Goal: Task Accomplishment & Management: Complete application form

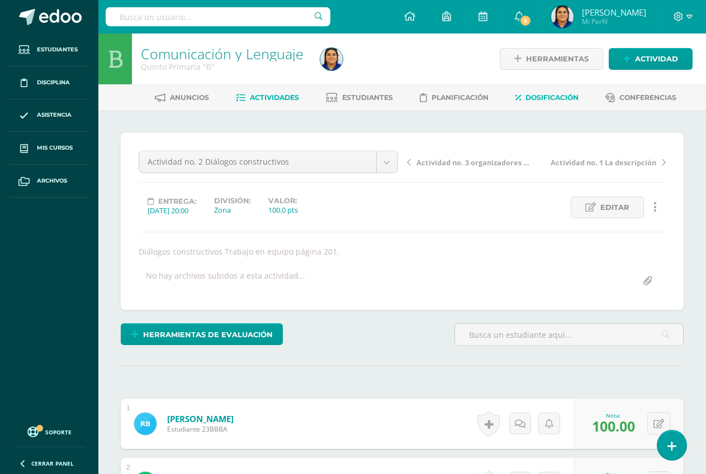
click at [548, 99] on span "Dosificación" at bounding box center [551, 97] width 53 height 8
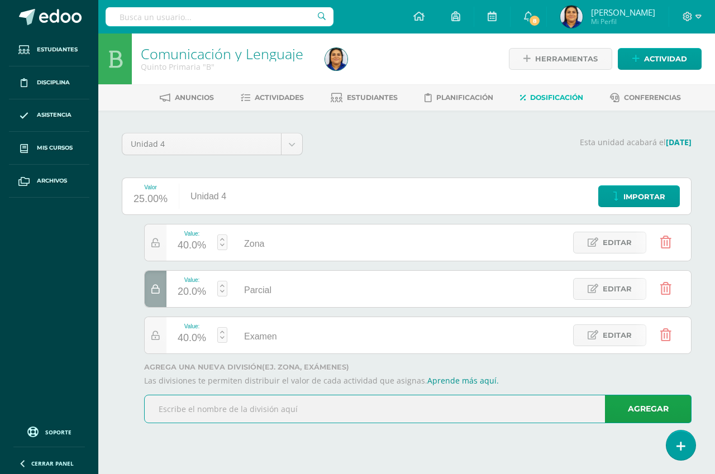
click at [312, 410] on input "text" at bounding box center [418, 409] width 546 height 27
type input "caligrafía"
click at [644, 408] on link "Agregar" at bounding box center [648, 409] width 87 height 28
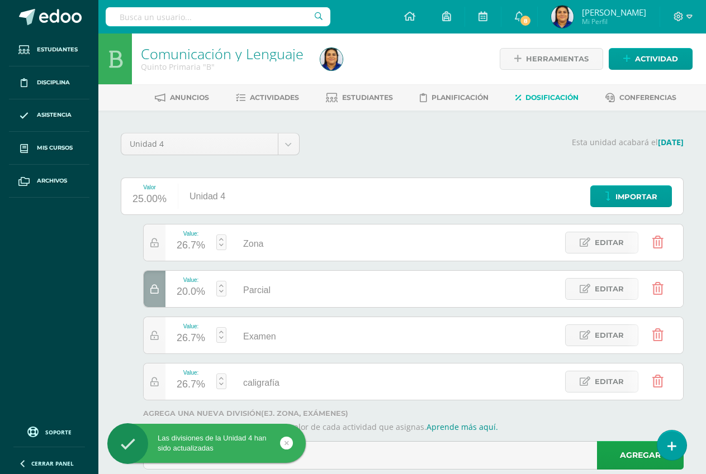
click at [192, 385] on div "26.7%" at bounding box center [191, 385] width 28 height 18
type input "20"
click at [183, 337] on div "30.0%" at bounding box center [191, 339] width 28 height 18
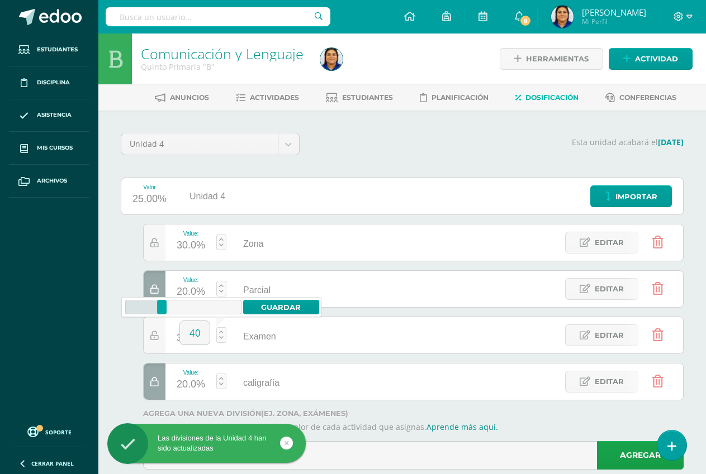
type input "40"
click at [341, 156] on div "Esta unidad acabará el 26/10/2025" at bounding box center [498, 148] width 384 height 31
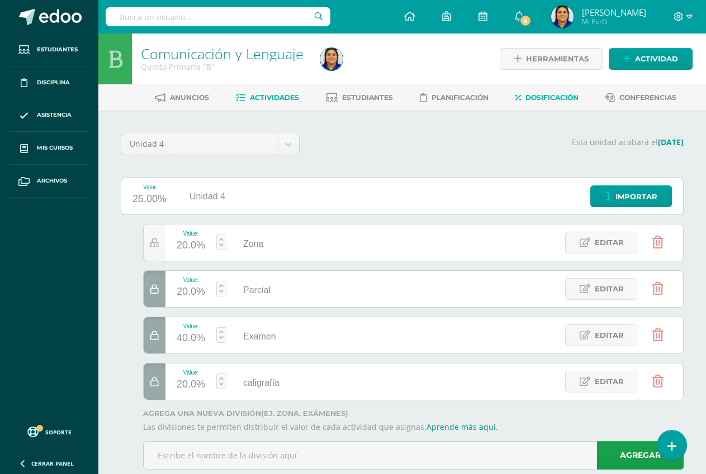
click at [269, 97] on span "Actividades" at bounding box center [274, 97] width 49 height 8
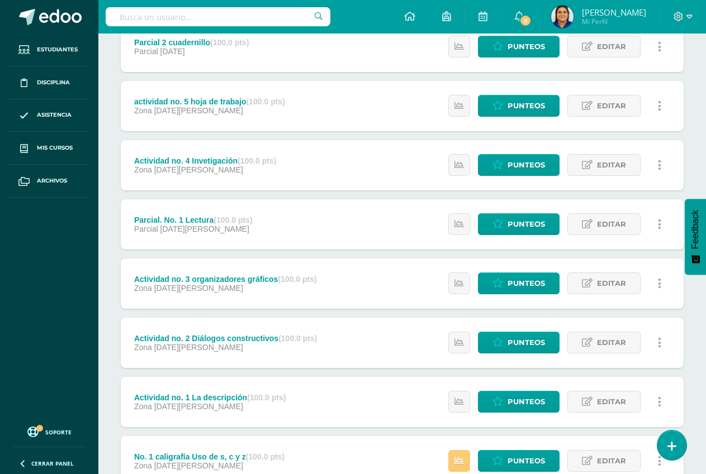
scroll to position [310, 0]
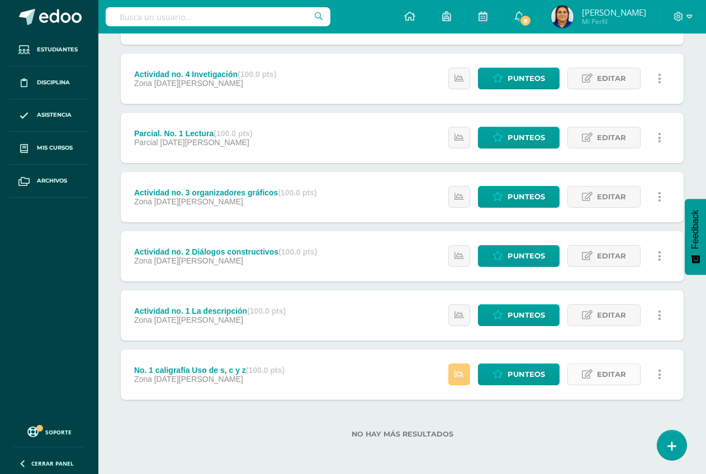
click at [612, 377] on span "Editar" at bounding box center [611, 374] width 29 height 21
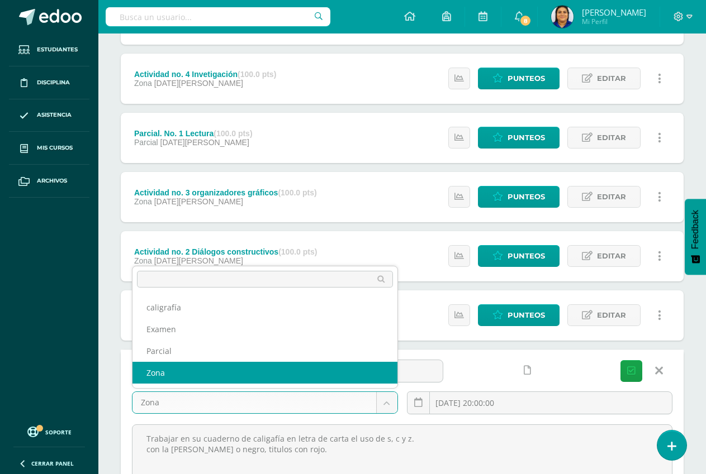
click at [383, 401] on body "Estudiantes Disciplina Asistencia Mis cursos Archivos Soporte Centro de ayuda Ú…" at bounding box center [353, 162] width 706 height 944
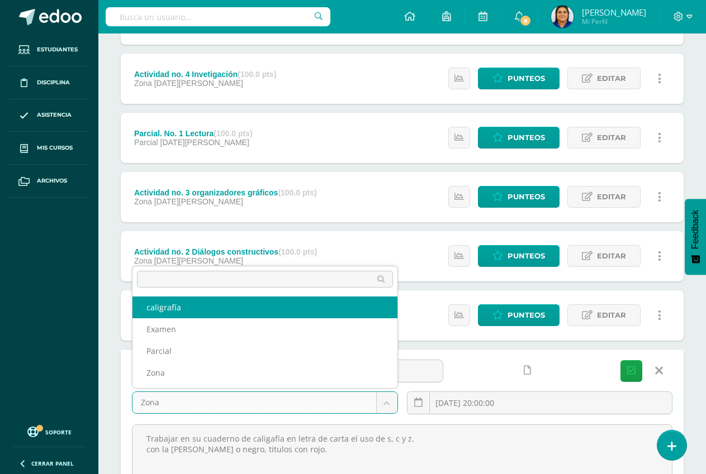
select select "192529"
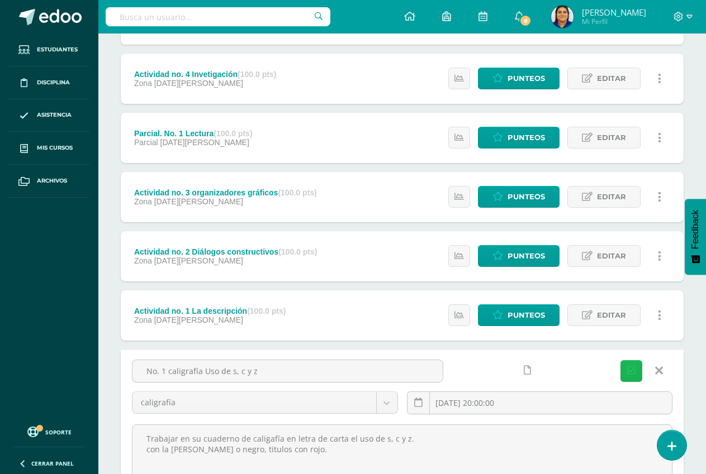
click at [632, 368] on icon "submit" at bounding box center [631, 371] width 8 height 9
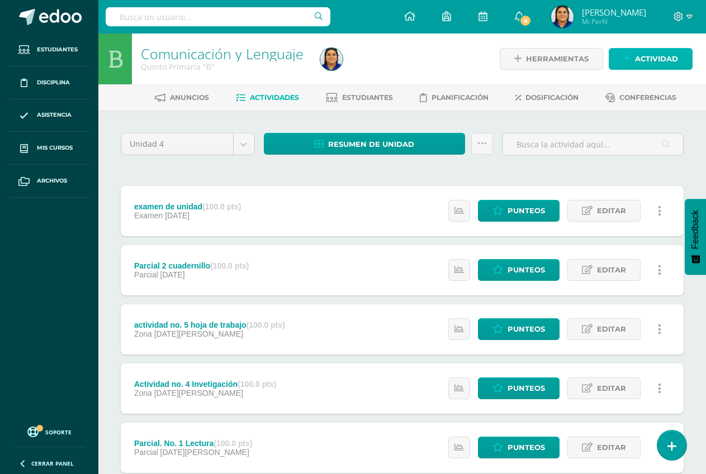
click at [653, 57] on span "Actividad" at bounding box center [656, 59] width 43 height 21
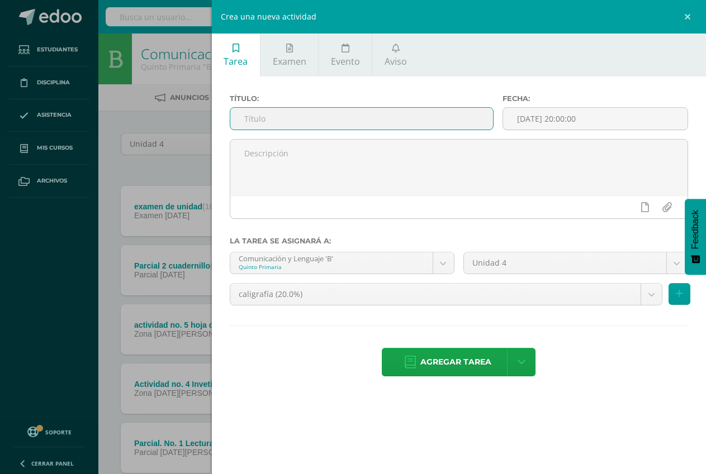
click at [339, 120] on input "text" at bounding box center [361, 119] width 263 height 22
type input "Palabras con s, c y z"
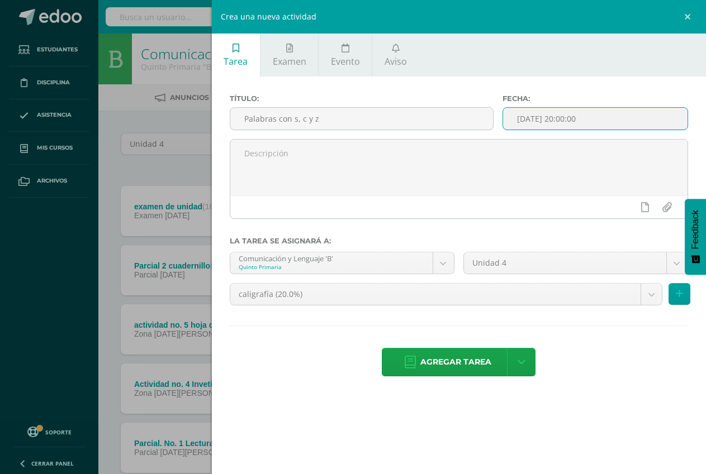
click at [527, 122] on input "[DATE] 20:00:00" at bounding box center [595, 119] width 184 height 22
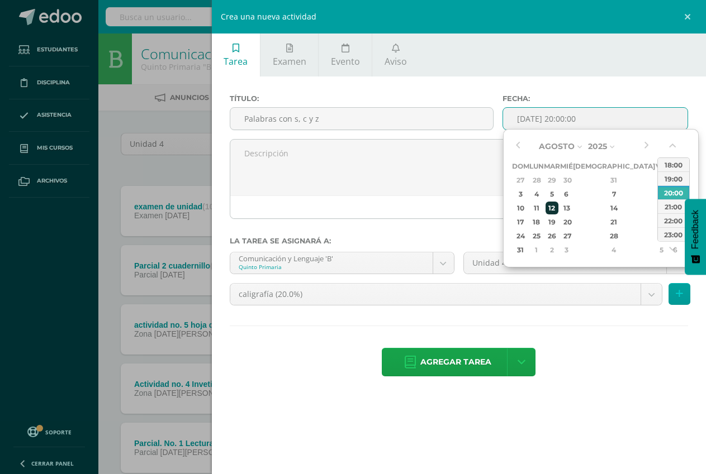
click at [558, 209] on div "12" at bounding box center [551, 208] width 13 height 13
type input "2025-08-12 20:00"
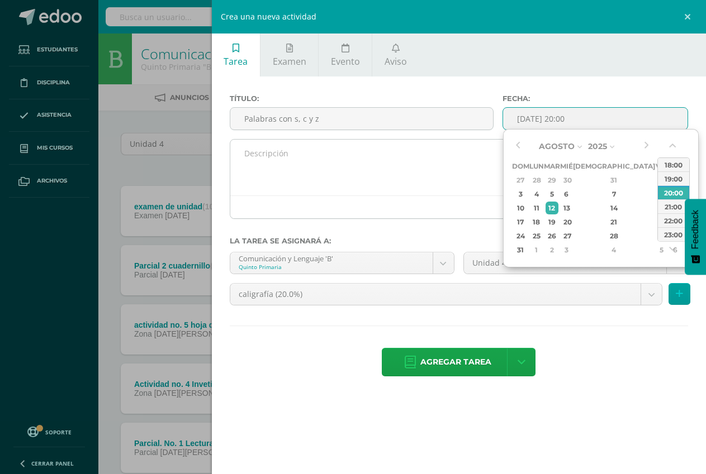
click at [248, 153] on textarea at bounding box center [458, 168] width 457 height 56
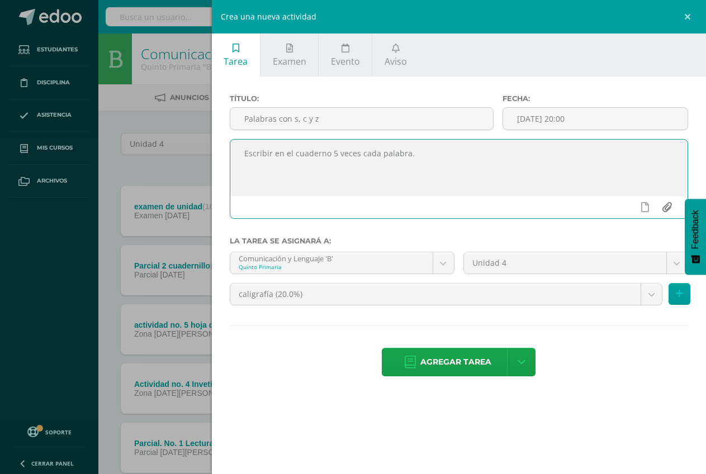
click at [664, 208] on input "file" at bounding box center [666, 207] width 22 height 21
click at [431, 165] on textarea "Escribir en el cuaderno 5 veces cada palabra." at bounding box center [458, 168] width 457 height 56
type textarea "Escribir en el cuaderno 5 veces cada palabra. se envía documento por avisos [PE…"
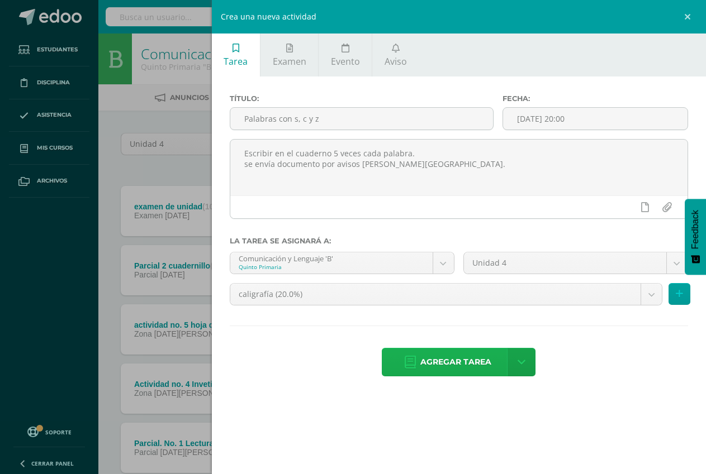
click at [437, 362] on span "Agregar tarea" at bounding box center [455, 362] width 71 height 27
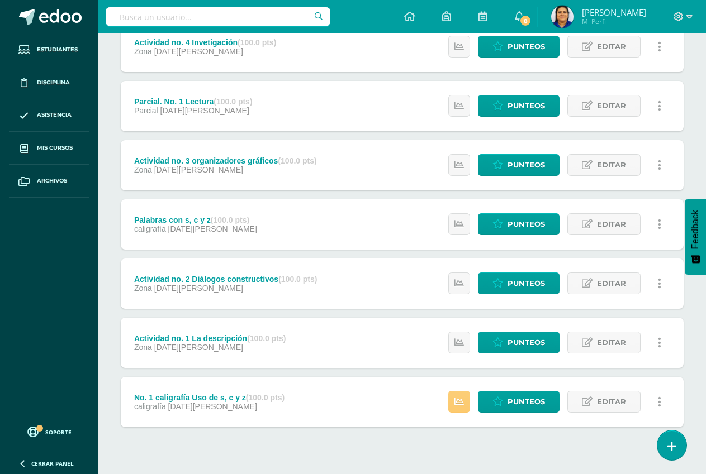
scroll to position [365, 0]
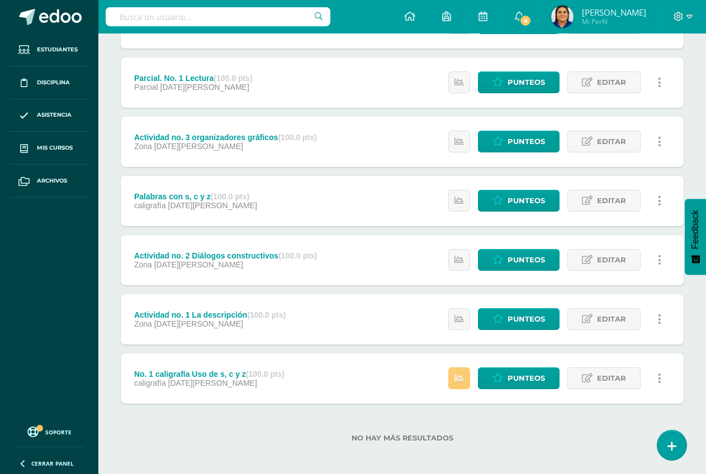
click at [231, 201] on div "caligrafía 12 de Agosto" at bounding box center [195, 205] width 123 height 9
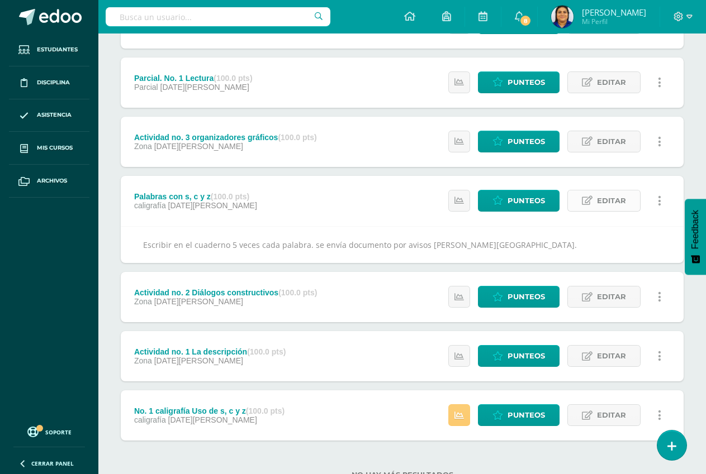
click at [598, 196] on span "Editar" at bounding box center [611, 201] width 29 height 21
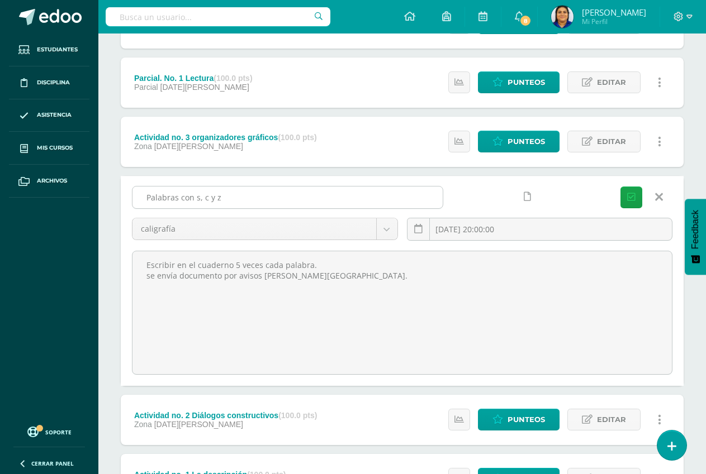
click at [148, 197] on input "Palabras con s, c y z" at bounding box center [287, 198] width 310 height 22
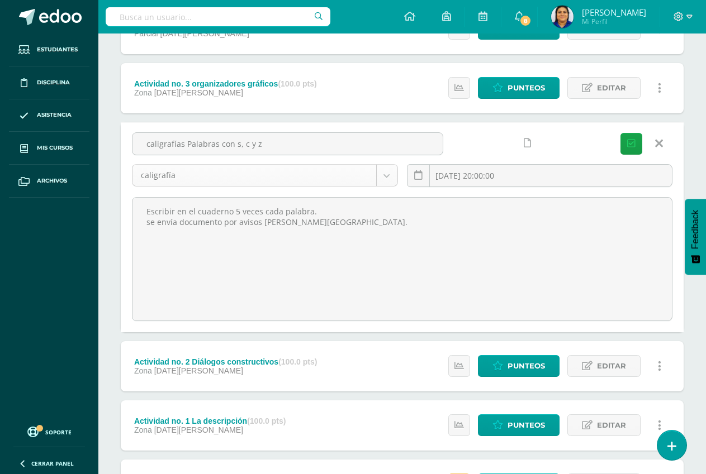
scroll to position [417, 0]
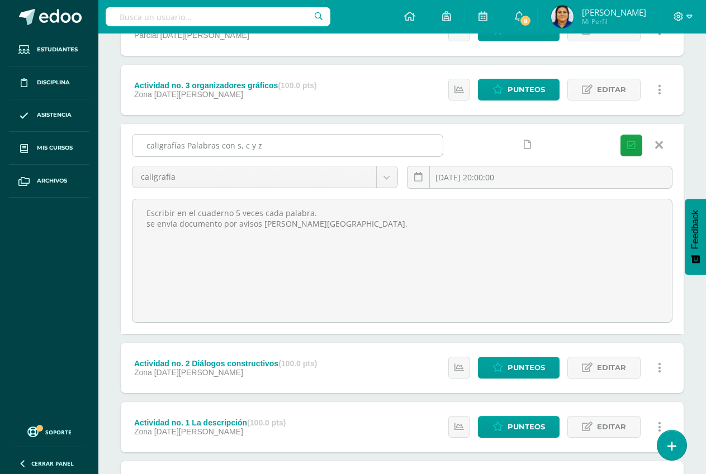
click at [144, 142] on input "caligrafías Palabras con s, c y z" at bounding box center [287, 146] width 310 height 22
click at [206, 141] on input "No. 2 caligrafías Palabras con s, c y z" at bounding box center [287, 146] width 310 height 22
type input "No. 2 Palabras con s, c y z"
click at [630, 146] on icon "submit" at bounding box center [631, 145] width 8 height 9
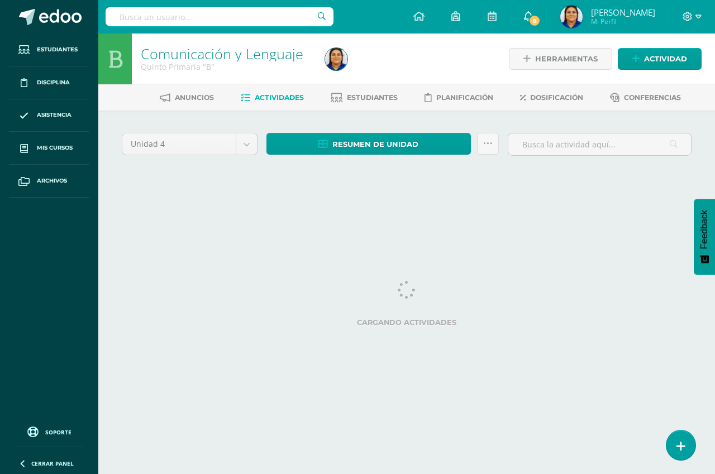
click at [533, 13] on icon at bounding box center [528, 16] width 9 height 10
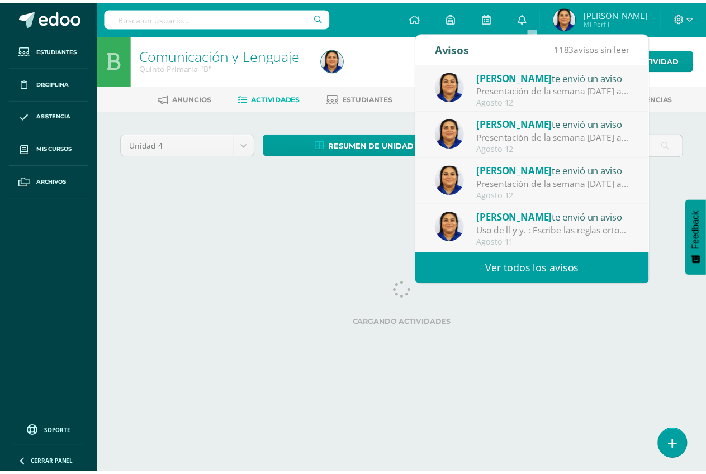
scroll to position [56, 0]
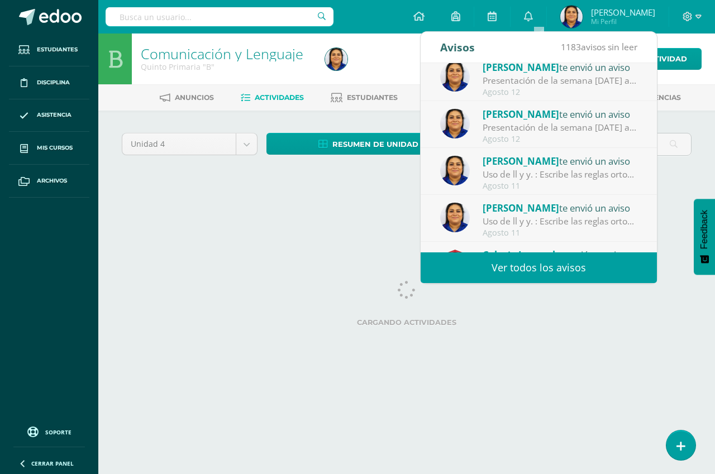
click at [519, 169] on div "Uso de ll y y. : Escribe las reglas ortográficas del uso de ll y y. En su cuade…" at bounding box center [560, 174] width 155 height 13
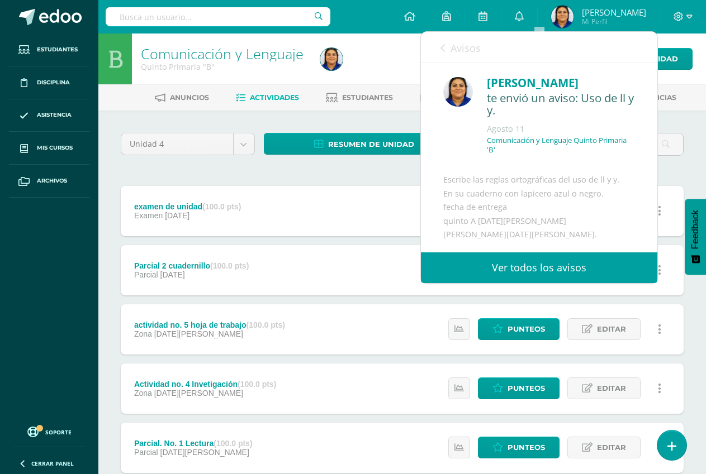
click at [527, 274] on link "Ver todos los avisos" at bounding box center [539, 268] width 236 height 31
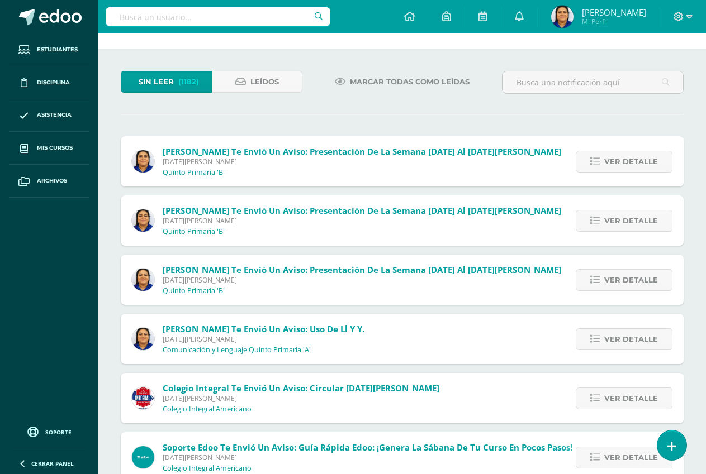
scroll to position [56, 0]
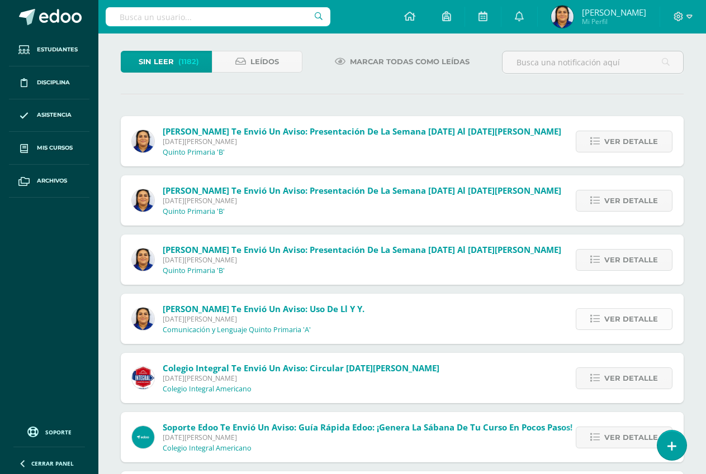
click at [617, 318] on span "Ver detalle" at bounding box center [631, 319] width 54 height 21
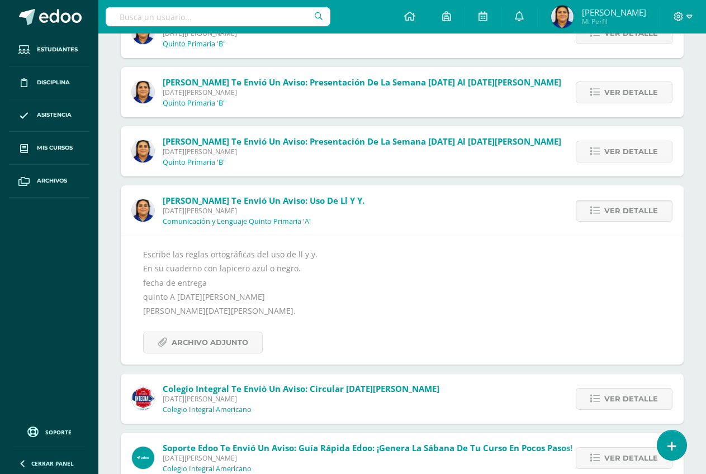
scroll to position [168, 0]
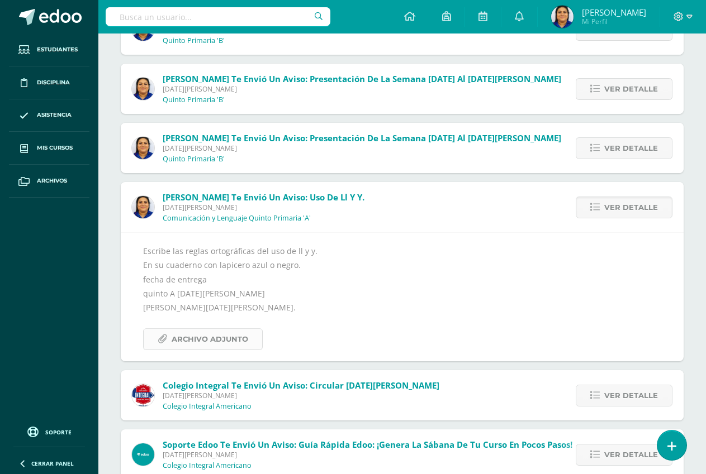
click at [183, 345] on span "Archivo Adjunto" at bounding box center [210, 339] width 77 height 21
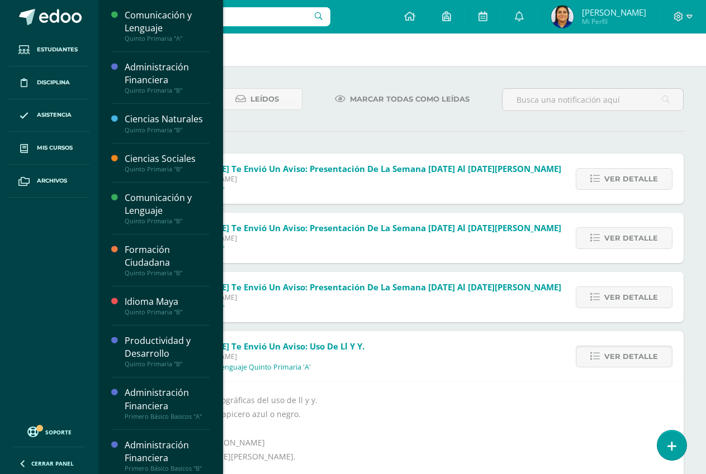
scroll to position [0, 0]
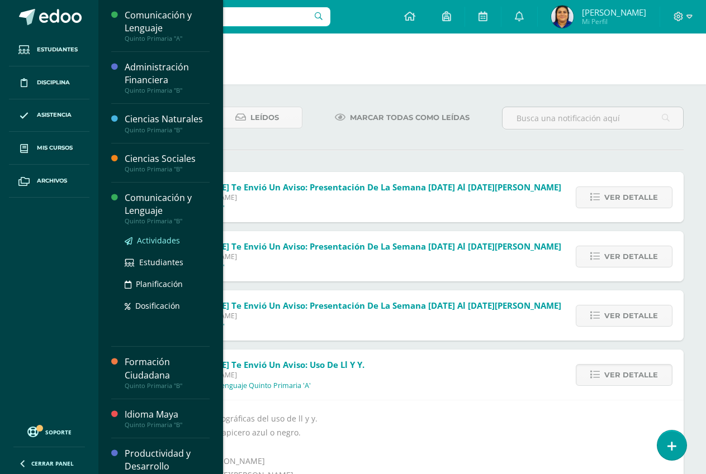
click at [158, 238] on span "Actividades" at bounding box center [158, 240] width 43 height 11
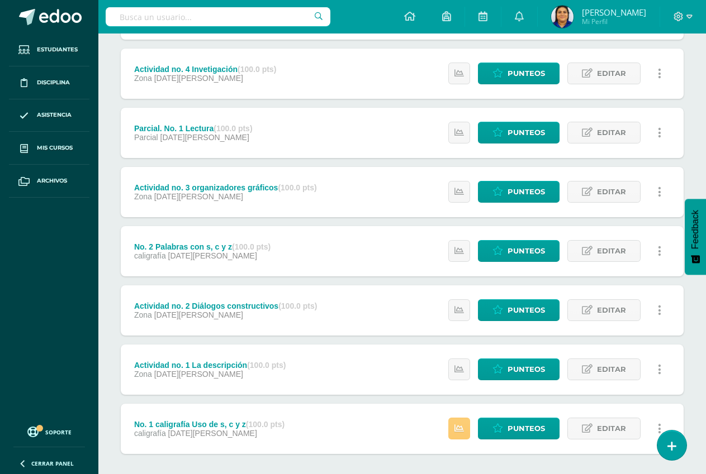
scroll to position [335, 0]
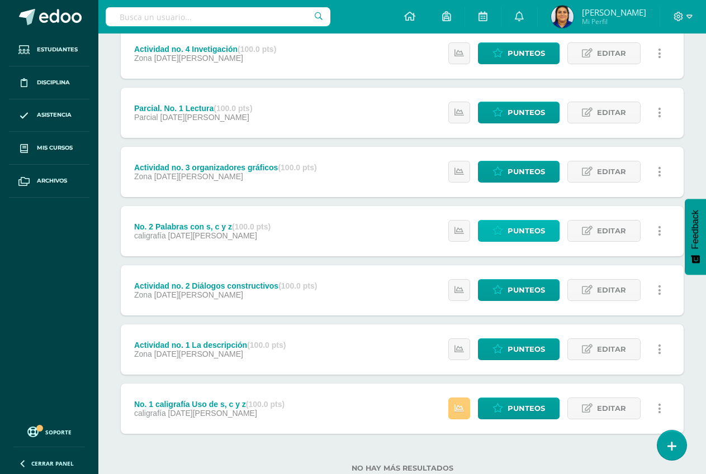
click at [522, 231] on span "Punteos" at bounding box center [525, 231] width 37 height 21
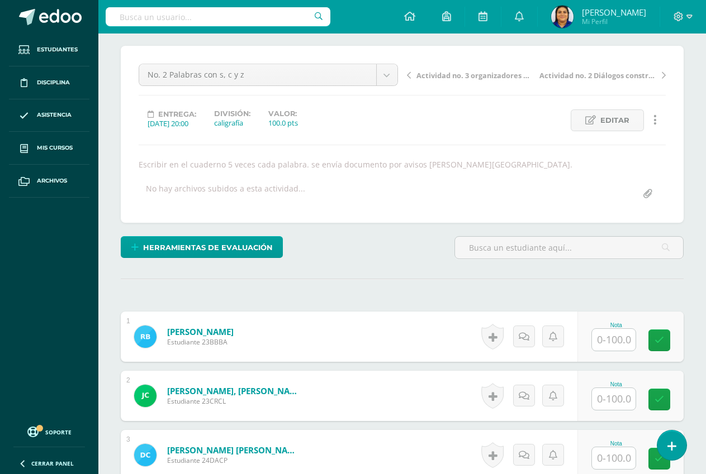
scroll to position [112, 0]
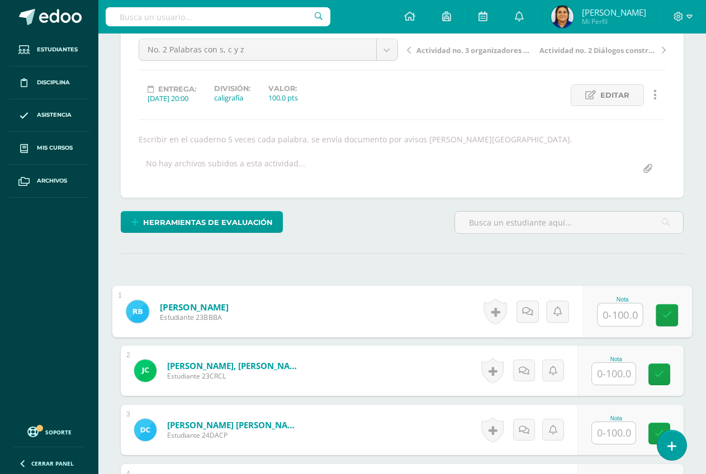
click at [610, 313] on input "text" at bounding box center [619, 315] width 45 height 22
type input "100"
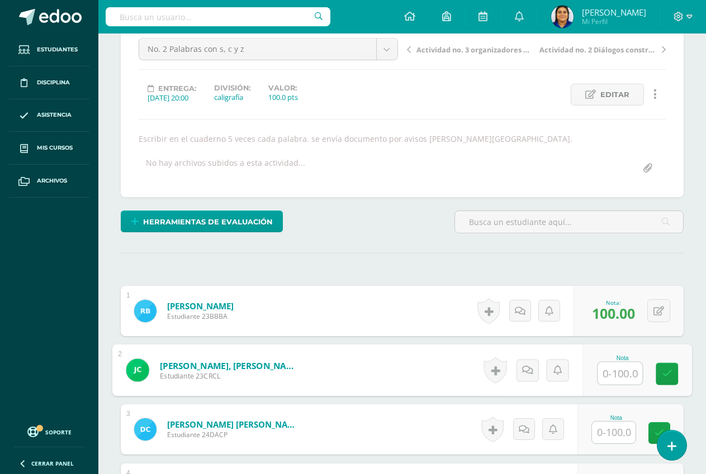
scroll to position [280, 0]
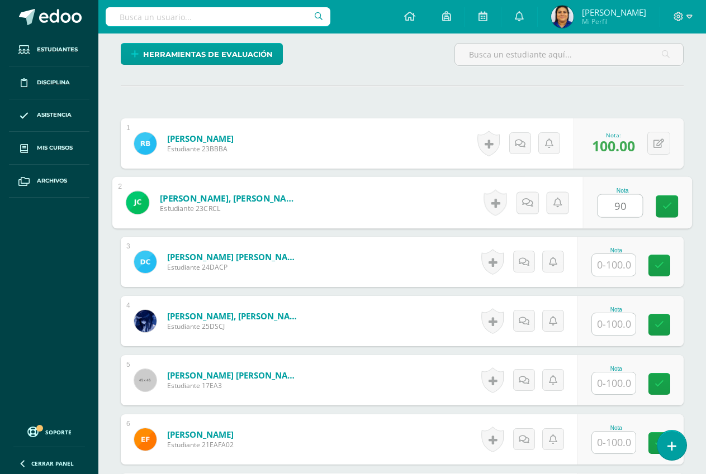
type input "90"
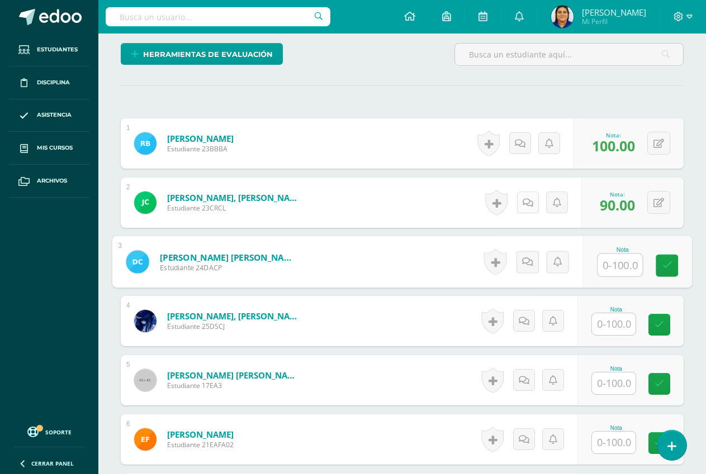
click at [536, 208] on link at bounding box center [528, 203] width 22 height 22
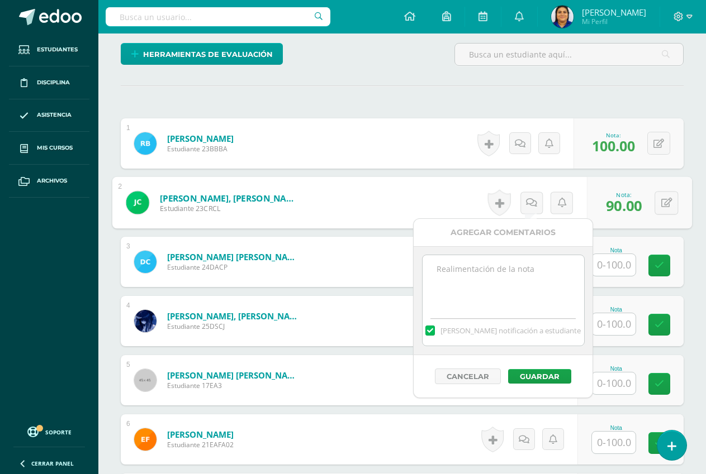
click at [484, 270] on textarea at bounding box center [502, 283] width 161 height 56
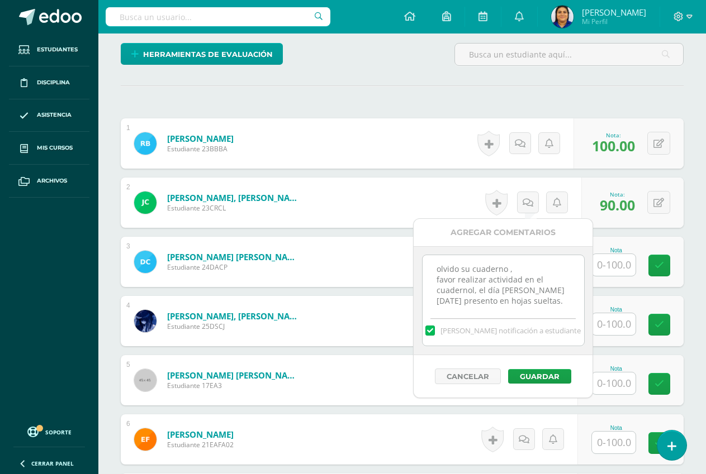
click at [517, 264] on textarea "olvido su cuaderno , favor realizar actividad en el cuadernol, el día [PERSON_N…" at bounding box center [502, 283] width 161 height 56
click at [478, 280] on textarea "favor realizar actividad en el cuadernol, el día [PERSON_NAME][DATE] presento e…" at bounding box center [502, 283] width 161 height 56
click at [487, 271] on textarea "favor realizar actividad en el cuadernol, el día [PERSON_NAME][DATE] presento e…" at bounding box center [502, 283] width 161 height 56
click at [559, 270] on textarea "favor realizar planas actividad en el cuadernol, el día [PERSON_NAME][DATE] pre…" at bounding box center [502, 283] width 161 height 56
click at [490, 291] on textarea "favor realizar planas el cuadernol, el día [PERSON_NAME][DATE] presento en hoja…" at bounding box center [502, 283] width 161 height 56
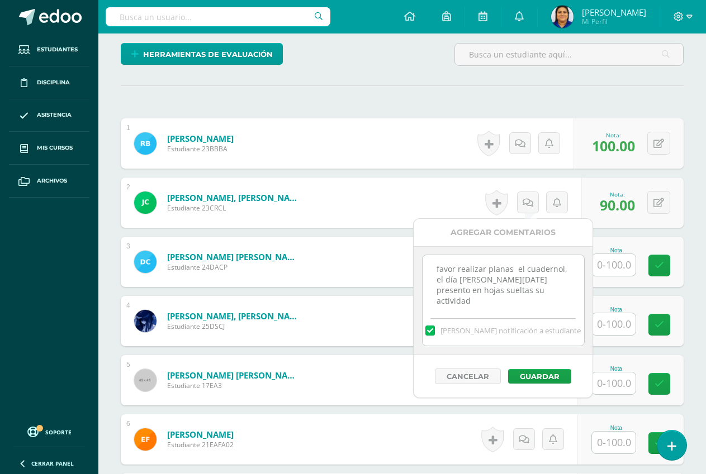
click at [569, 272] on textarea "favor realizar planas el cuadernol, el día [PERSON_NAME][DATE] presento en hoja…" at bounding box center [502, 283] width 161 height 56
click at [521, 281] on textarea "favor realizar planas el cuaderno, el día [PERSON_NAME][DATE] presento en hojas…" at bounding box center [502, 283] width 161 height 56
click at [517, 294] on textarea "favor realizar planas el cuaderno, el día [PERSON_NAME][DATE] presentó en hojas…" at bounding box center [502, 283] width 161 height 56
type textarea "favor realizar planas el cuaderno, el día [PERSON_NAME][DATE] presentó en hojas…"
click at [534, 373] on button "Guardar" at bounding box center [539, 376] width 63 height 15
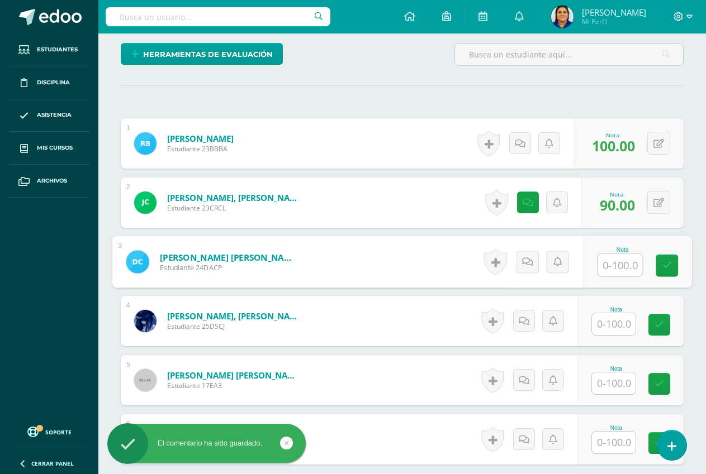
click at [607, 269] on input "text" at bounding box center [619, 265] width 45 height 22
type input "100"
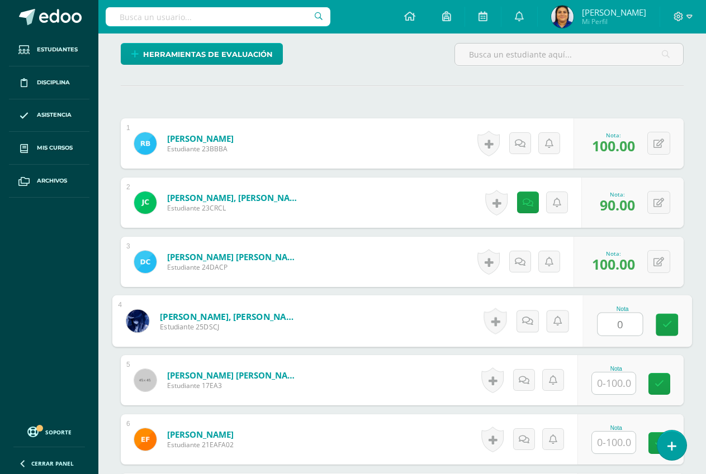
type input "0"
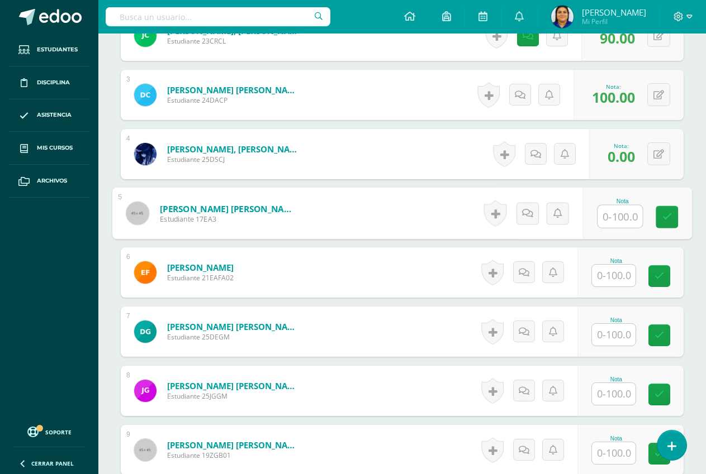
scroll to position [448, 0]
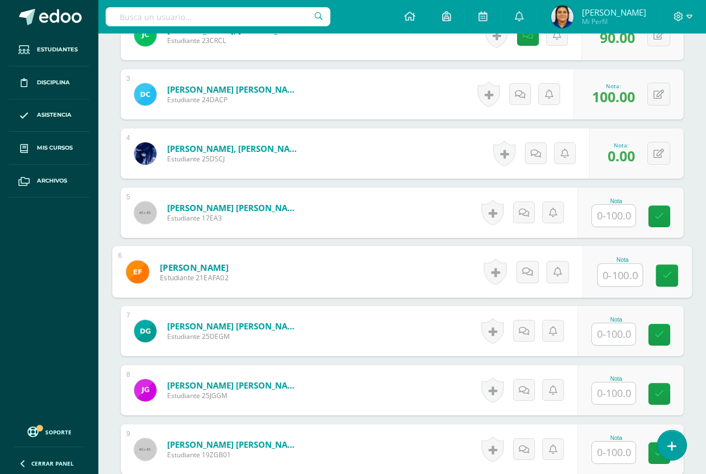
click at [610, 268] on input "text" at bounding box center [619, 275] width 45 height 22
type input "100"
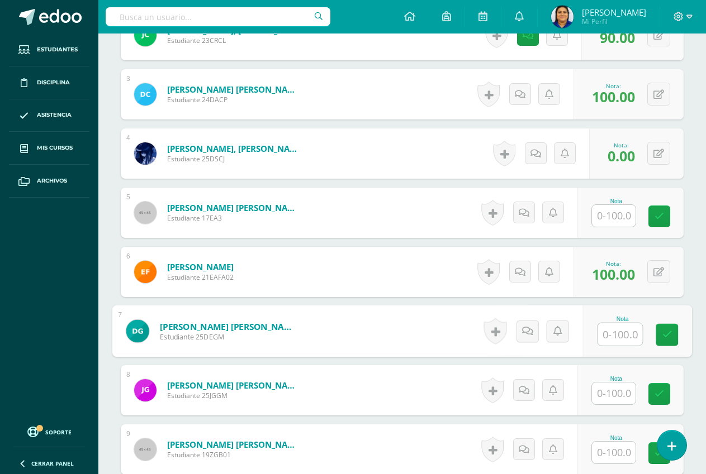
click at [613, 219] on input "text" at bounding box center [614, 216] width 44 height 22
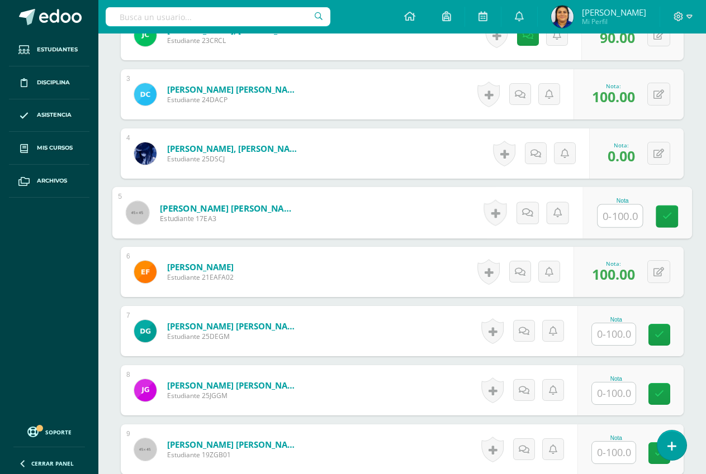
type input "0"
click at [536, 212] on icon at bounding box center [539, 212] width 11 height 9
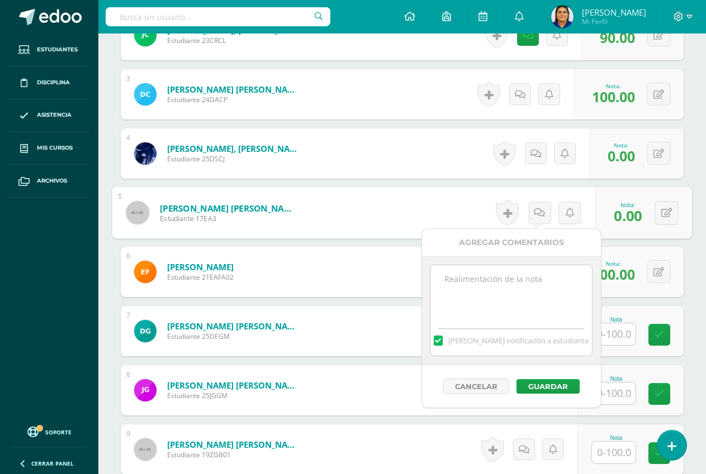
click at [482, 282] on textarea at bounding box center [510, 293] width 161 height 56
type textarea "4"
type textarea "tarea incompleta le faltaron palabras."
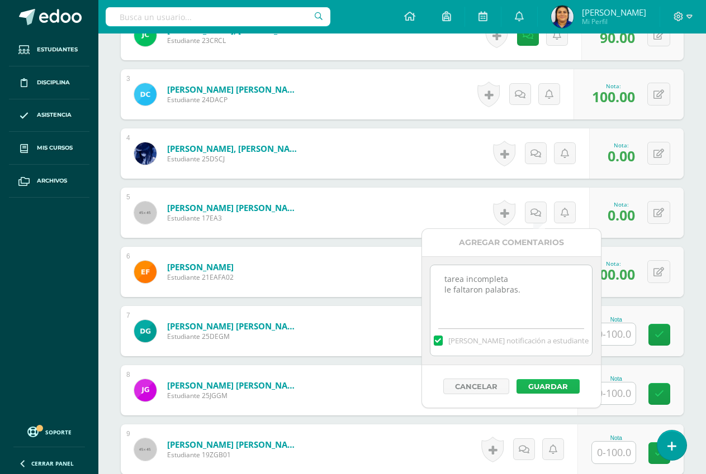
click at [543, 386] on button "Guardar" at bounding box center [547, 386] width 63 height 15
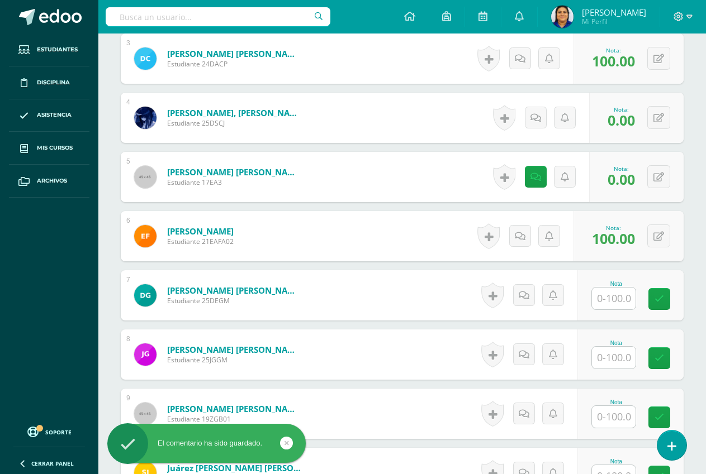
scroll to position [504, 0]
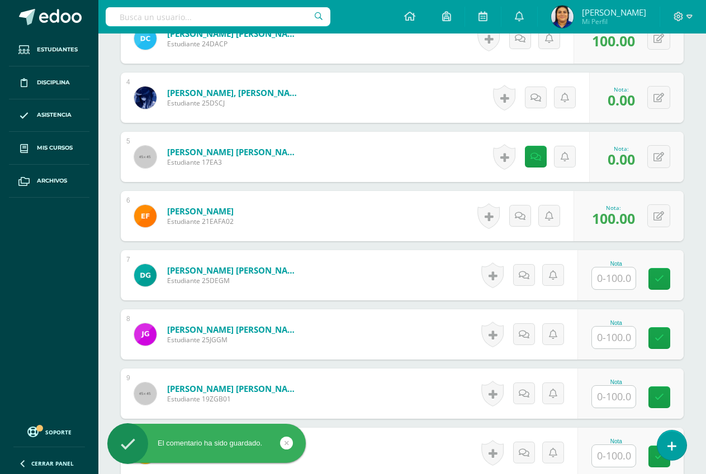
click at [618, 274] on input "text" at bounding box center [614, 279] width 44 height 22
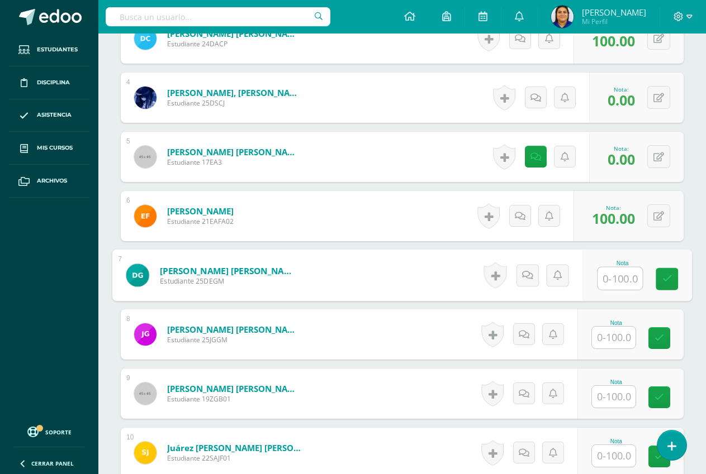
click at [614, 345] on input "text" at bounding box center [614, 338] width 44 height 22
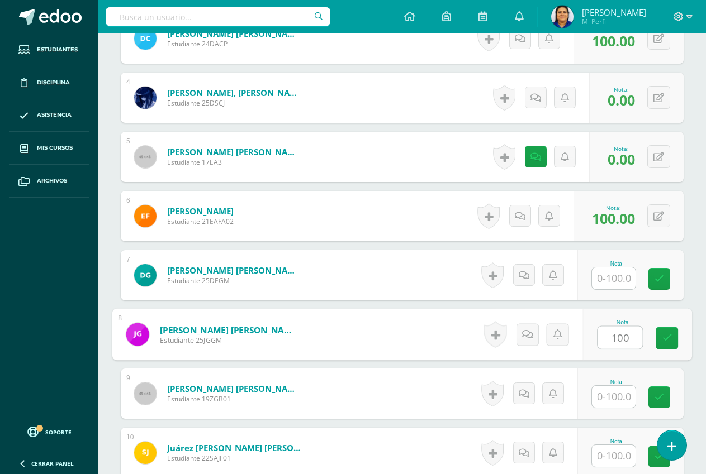
type input "100"
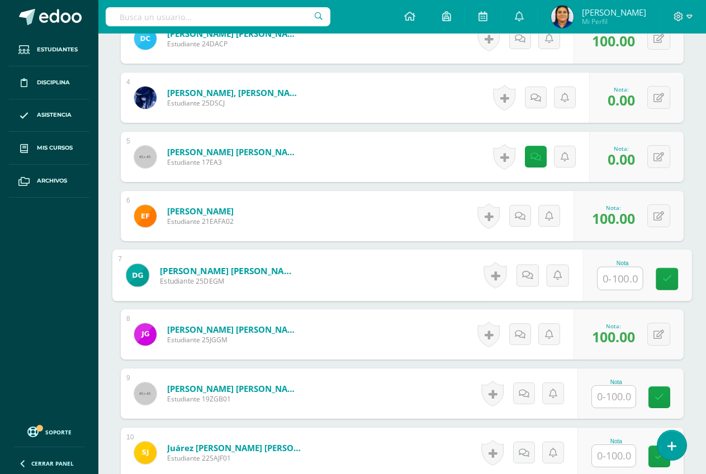
click at [610, 271] on input "text" at bounding box center [619, 279] width 45 height 22
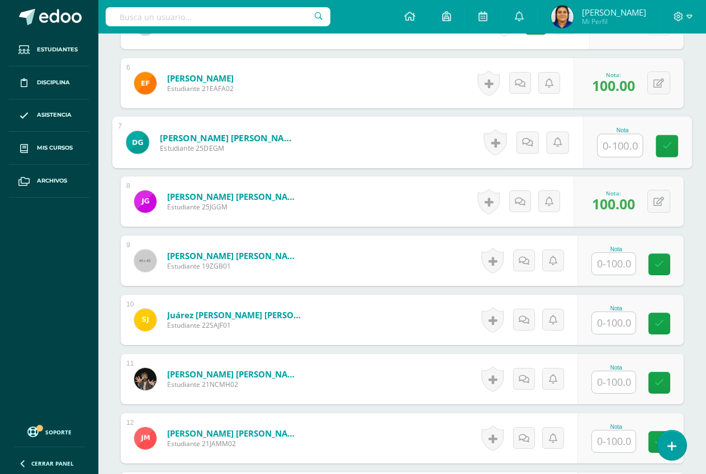
scroll to position [672, 0]
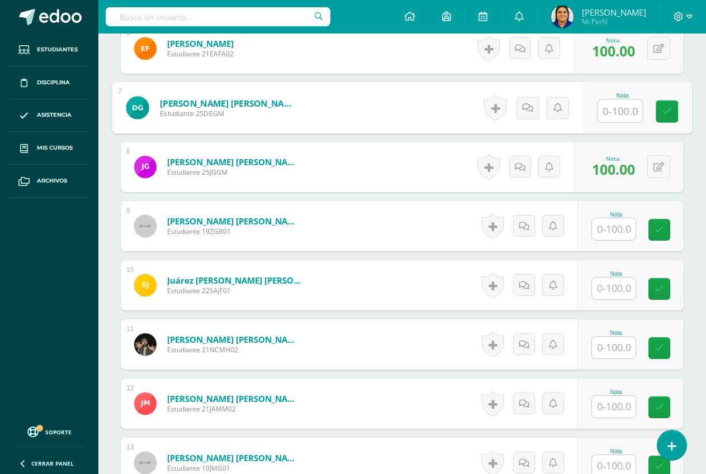
click at [610, 289] on input "text" at bounding box center [614, 289] width 44 height 22
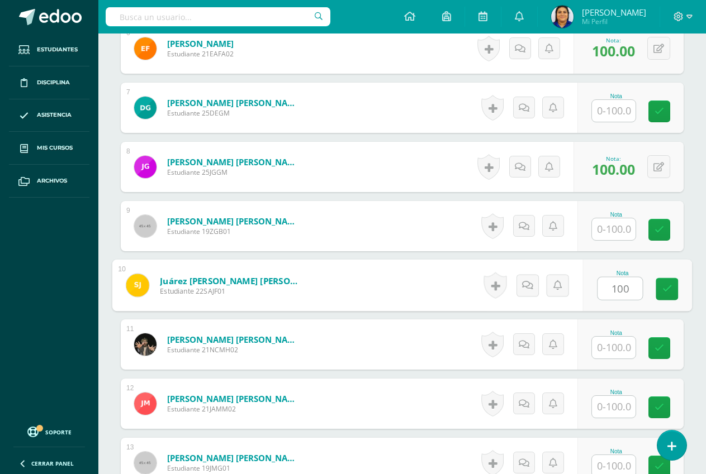
type input "100"
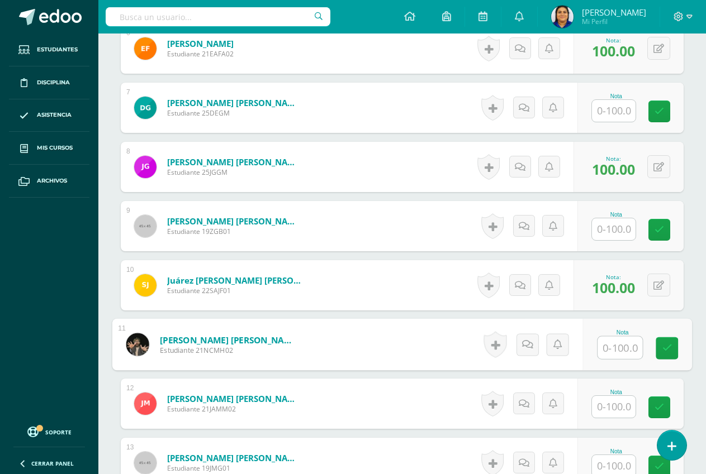
click at [609, 114] on input "text" at bounding box center [614, 111] width 44 height 22
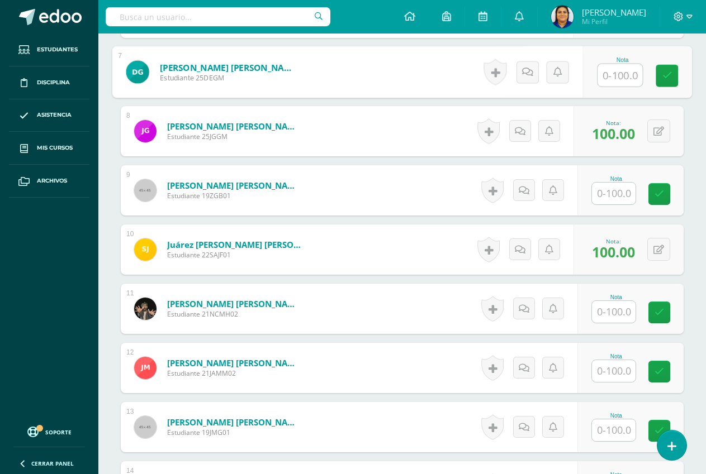
scroll to position [727, 0]
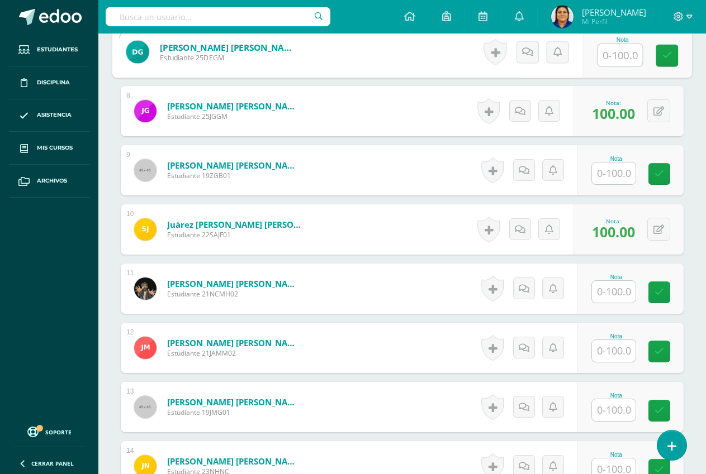
click at [607, 286] on input "text" at bounding box center [614, 292] width 44 height 22
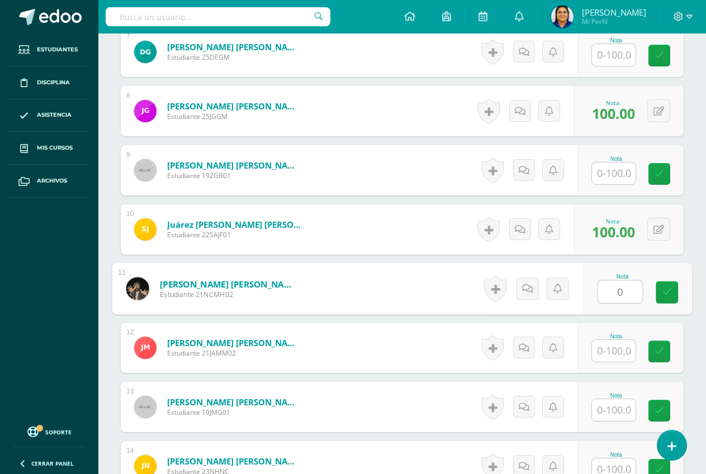
type input "0"
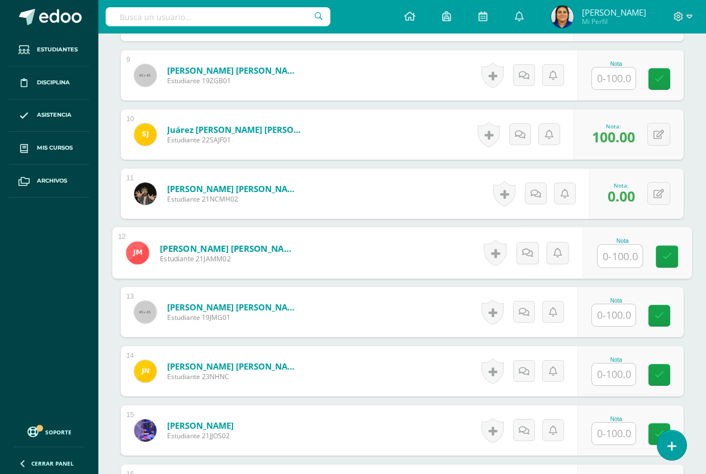
scroll to position [839, 0]
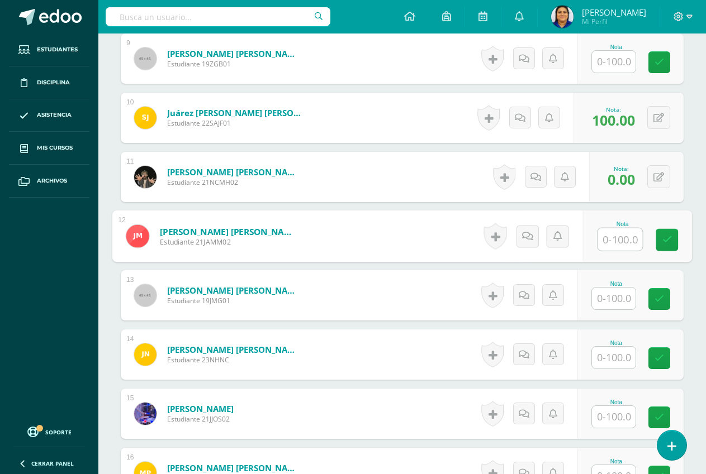
click at [615, 242] on input "text" at bounding box center [619, 240] width 45 height 22
type input "100"
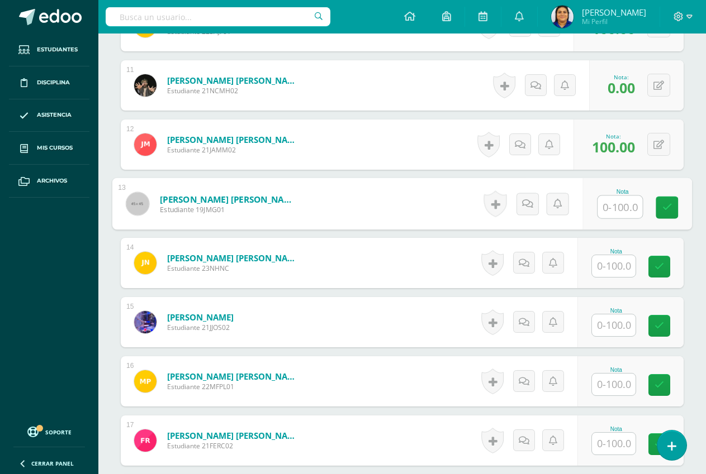
scroll to position [951, 0]
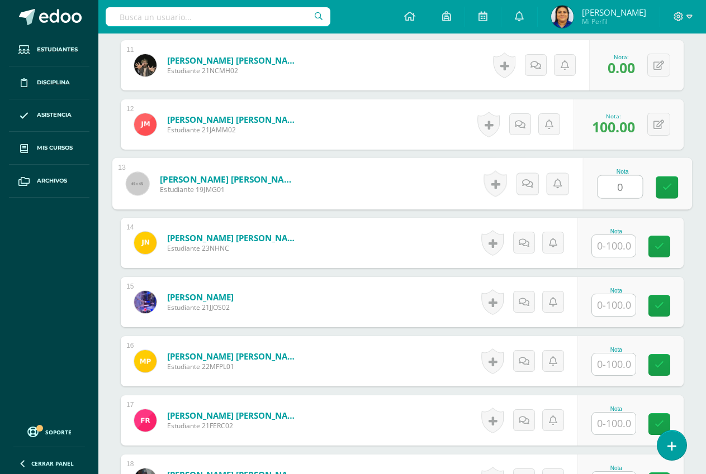
type input "0"
type input "."
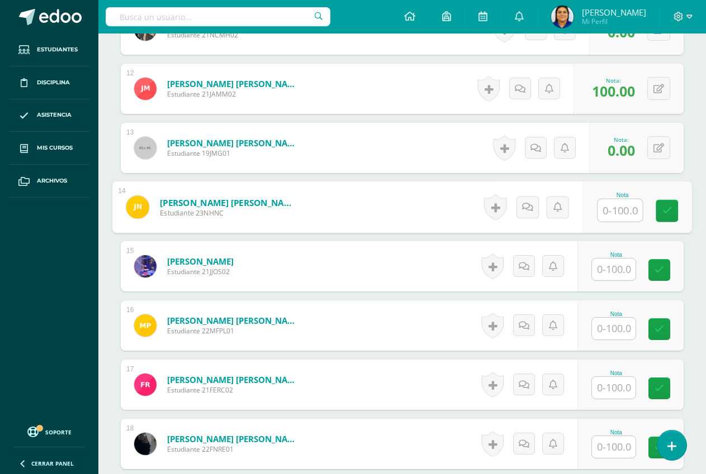
scroll to position [1007, 0]
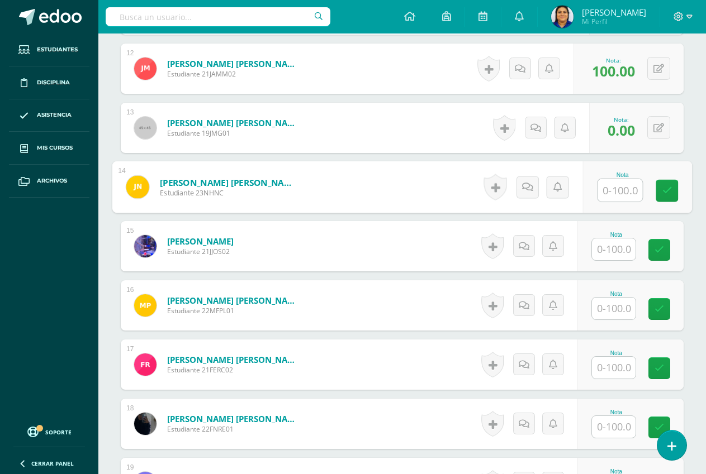
click at [618, 305] on input "text" at bounding box center [614, 309] width 44 height 22
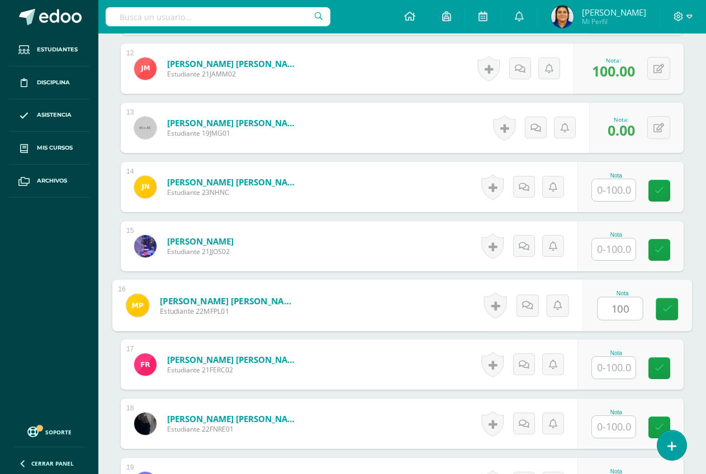
type input "100"
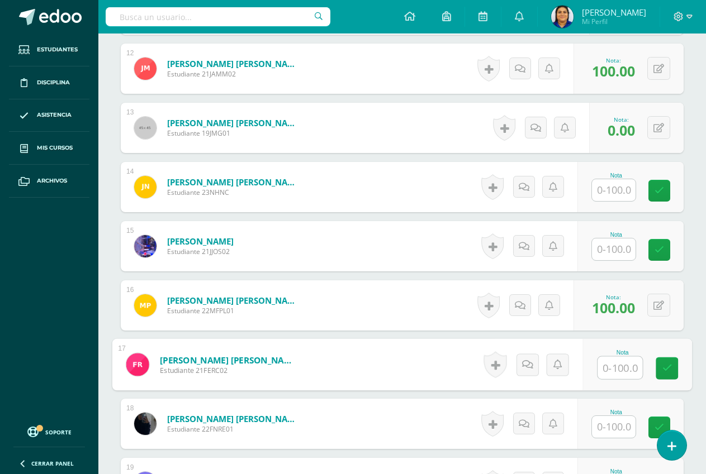
click at [625, 363] on input "text" at bounding box center [619, 368] width 45 height 22
type input "100"
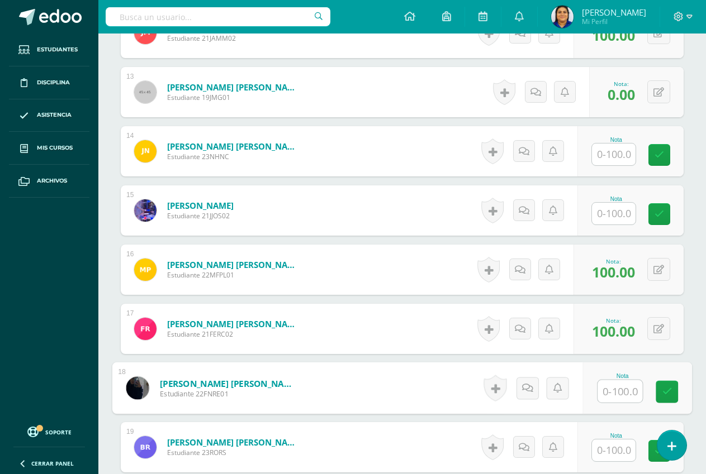
scroll to position [1063, 0]
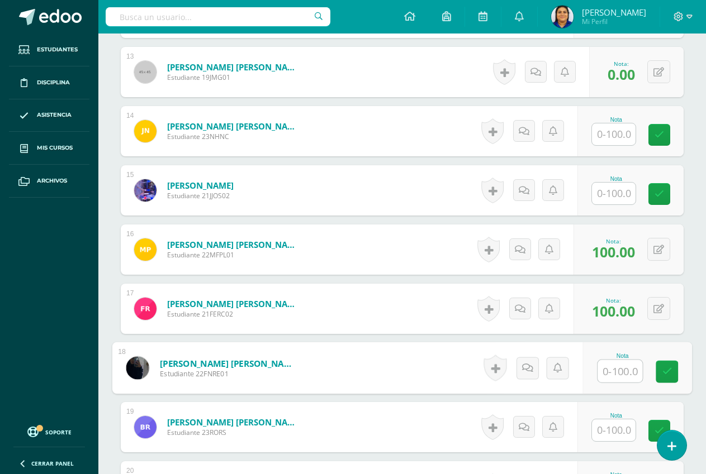
click at [623, 377] on input "text" at bounding box center [619, 371] width 45 height 22
type input "0"
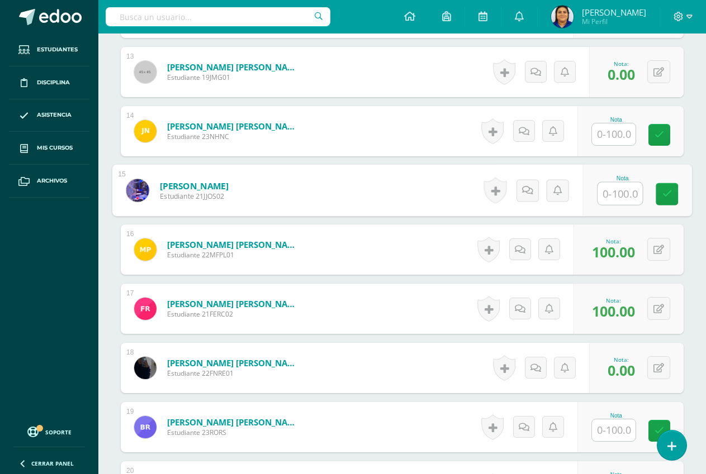
click at [616, 192] on input "text" at bounding box center [619, 194] width 45 height 22
type input "0"
click at [616, 132] on input "text" at bounding box center [614, 134] width 44 height 22
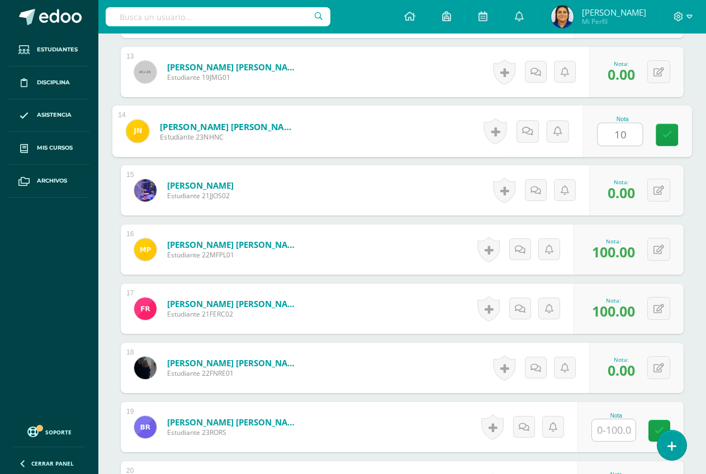
type input "100"
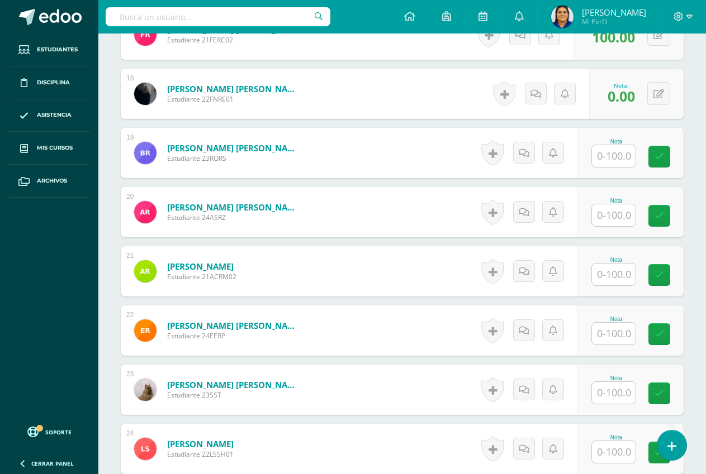
scroll to position [1342, 0]
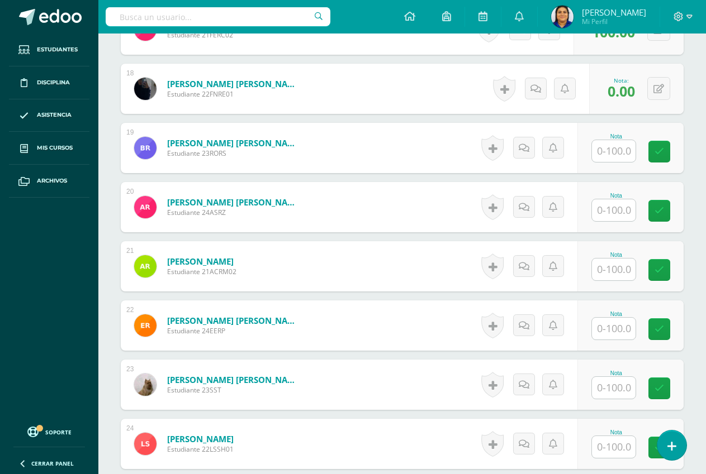
click at [614, 149] on input "text" at bounding box center [614, 151] width 44 height 22
type input "0"
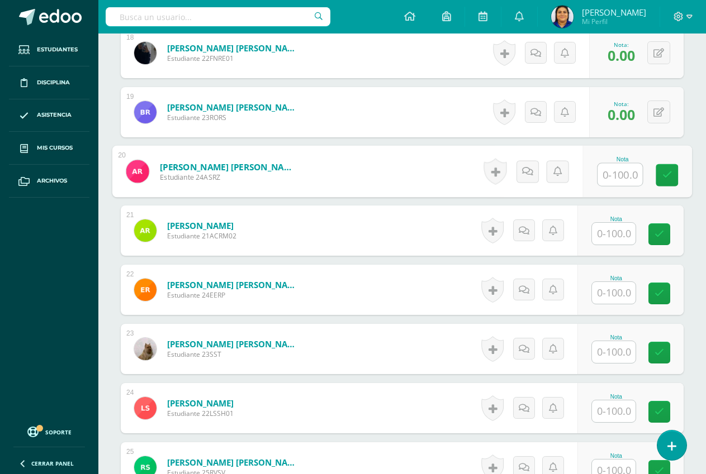
scroll to position [1398, 0]
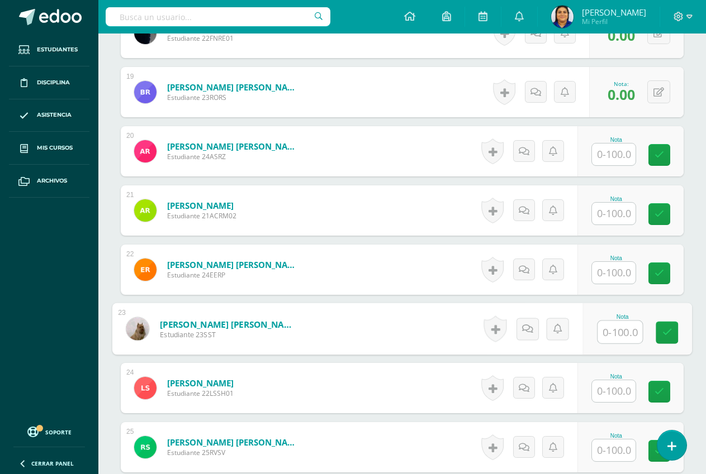
click at [608, 339] on input "text" at bounding box center [619, 332] width 45 height 22
type input "0"
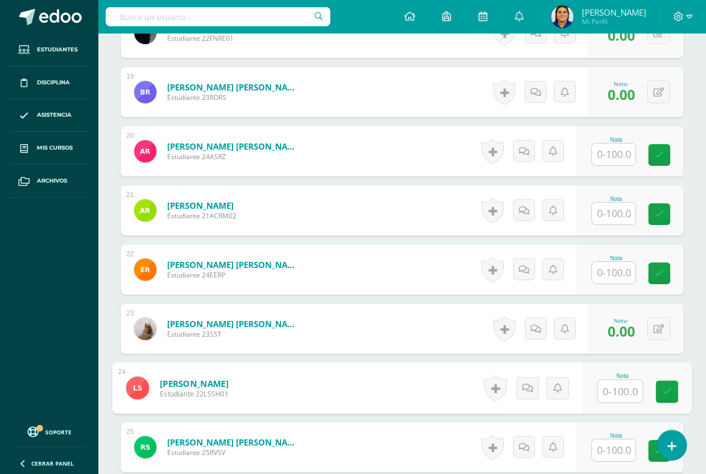
click at [607, 211] on input "text" at bounding box center [614, 214] width 44 height 22
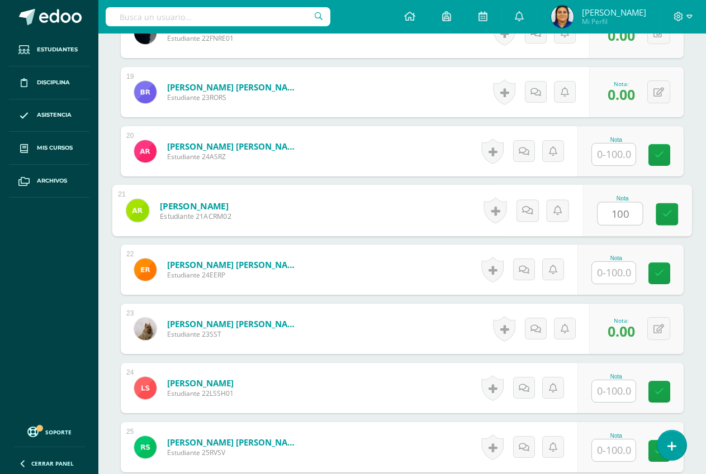
type input "100"
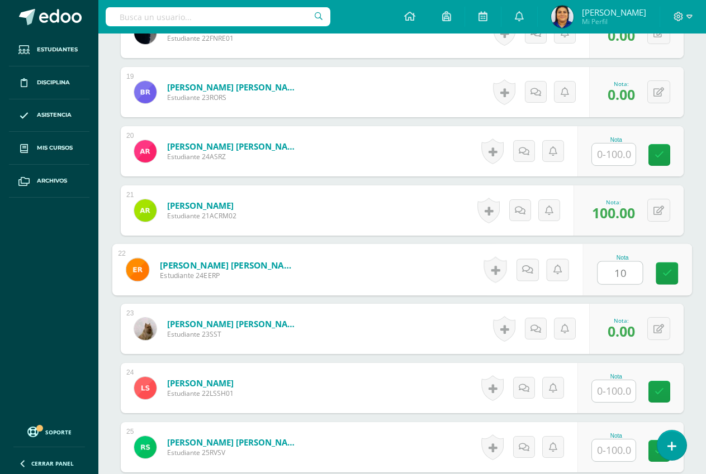
type input "100"
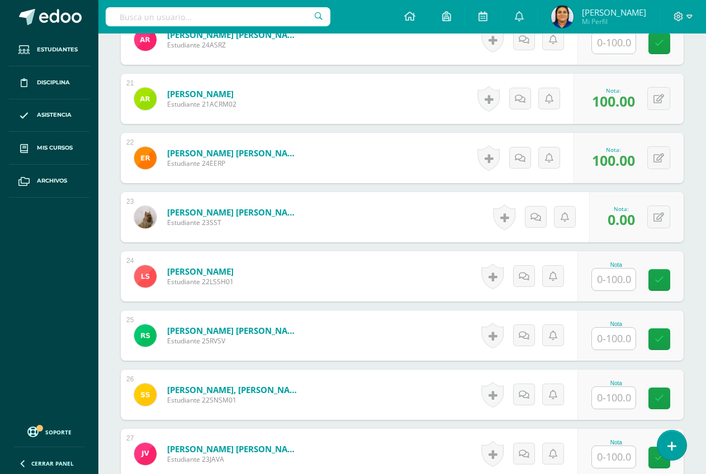
scroll to position [1565, 0]
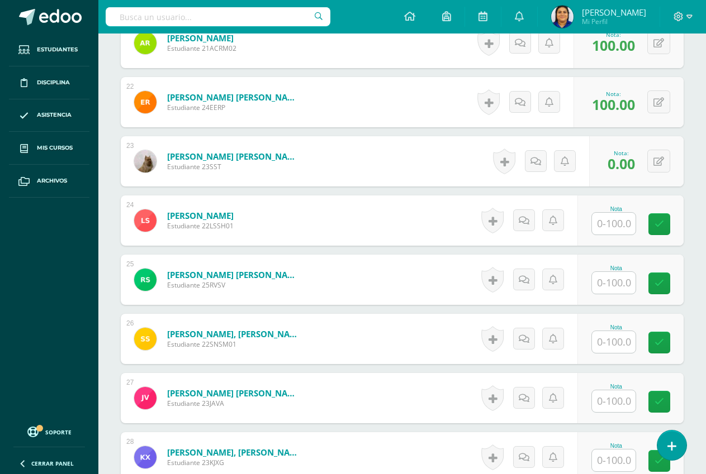
click at [618, 225] on input "text" at bounding box center [614, 224] width 44 height 22
type input "0"
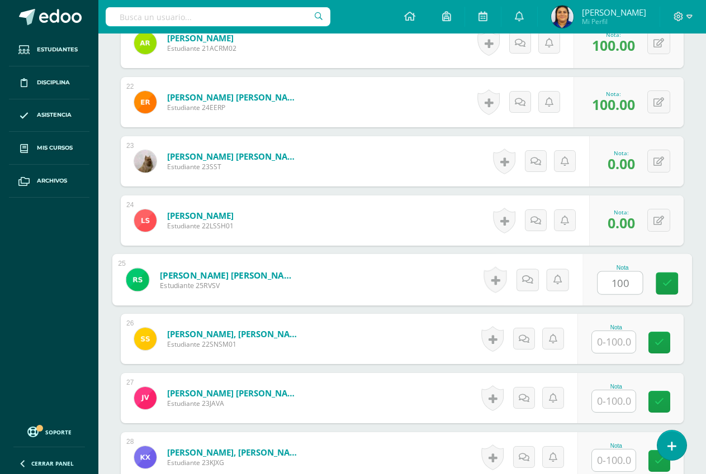
type input "100"
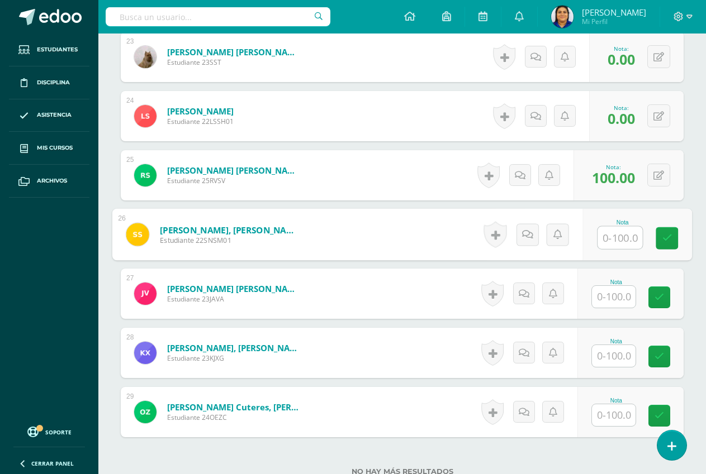
scroll to position [1677, 0]
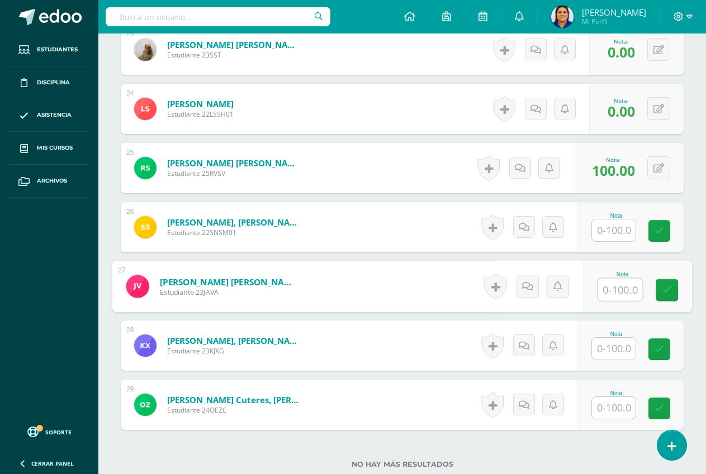
click at [618, 291] on input "text" at bounding box center [619, 290] width 45 height 22
type input "0"
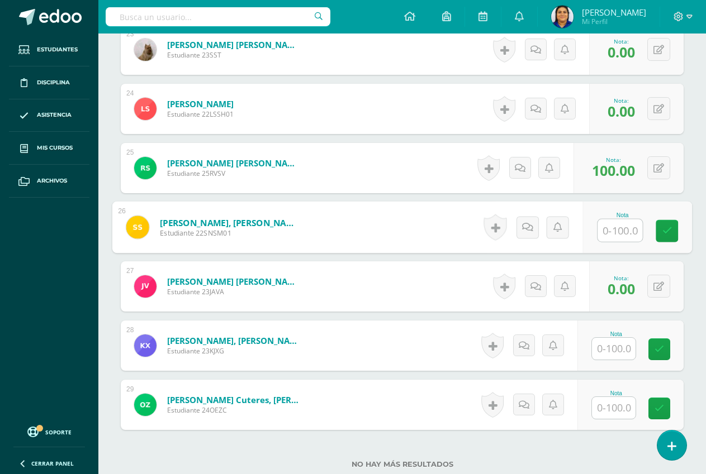
click at [613, 232] on input "text" at bounding box center [619, 231] width 45 height 22
type input "80"
click at [528, 225] on icon at bounding box center [527, 227] width 11 height 9
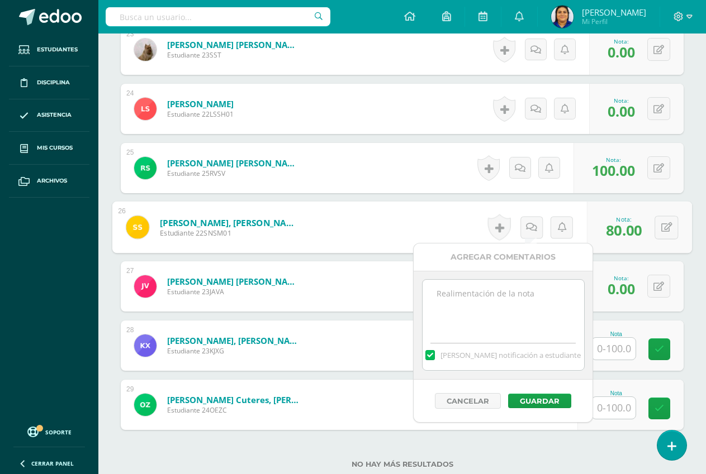
click at [512, 289] on textarea at bounding box center [502, 308] width 161 height 56
type textarea "incompleto"
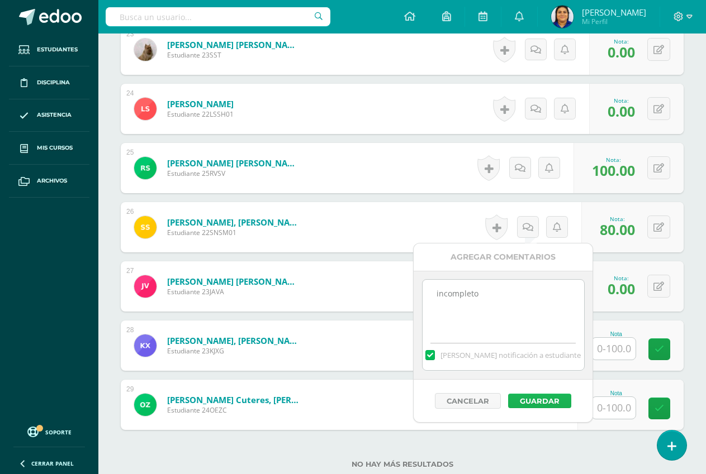
click at [545, 400] on button "Guardar" at bounding box center [539, 401] width 63 height 15
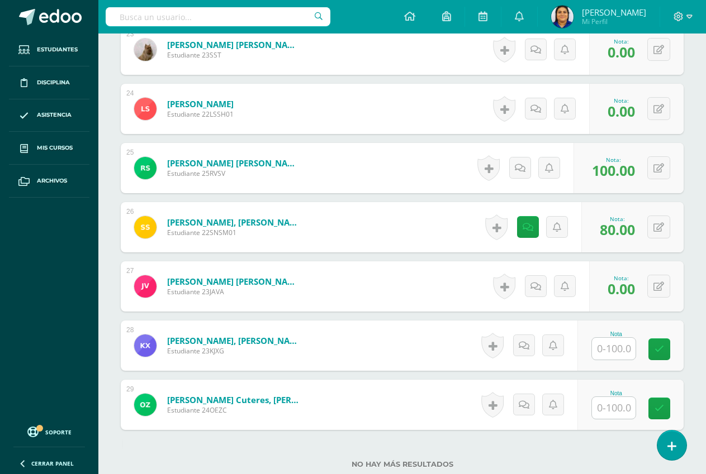
click at [623, 338] on input "text" at bounding box center [614, 349] width 44 height 22
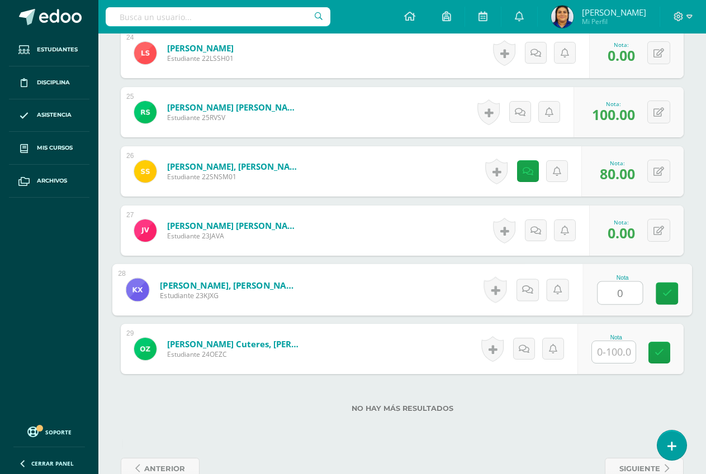
type input "0"
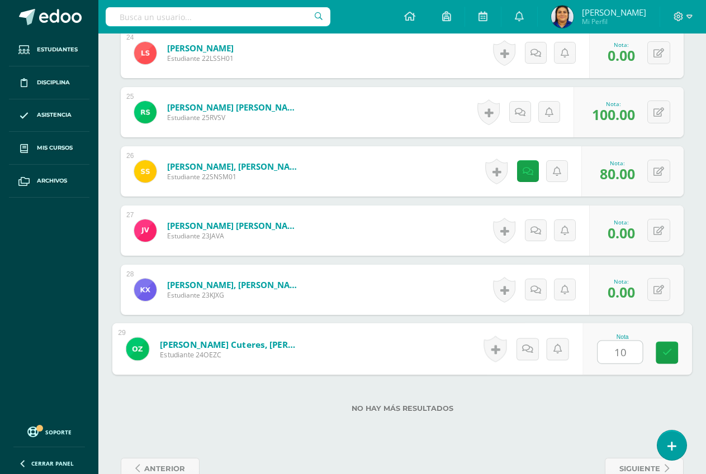
type input "100"
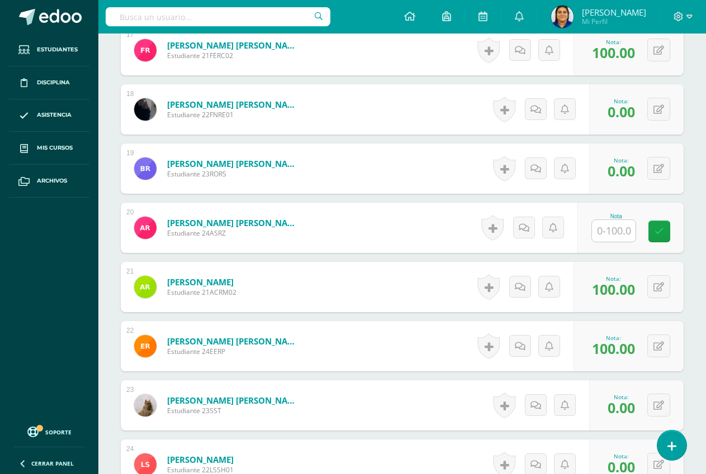
scroll to position [1286, 0]
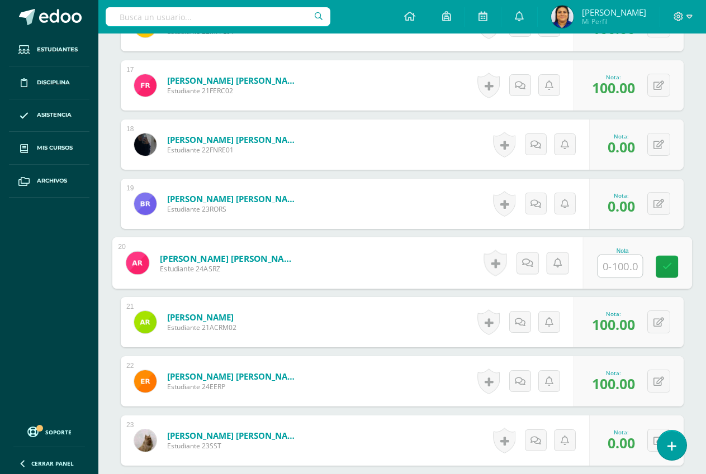
click at [610, 269] on input "text" at bounding box center [619, 266] width 45 height 22
type input "0"
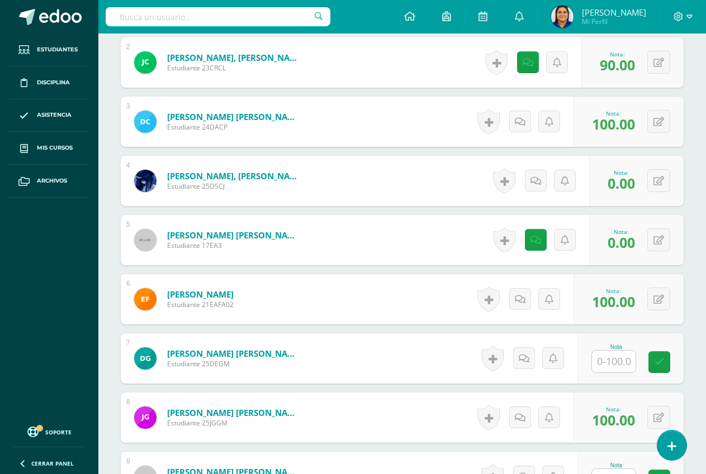
scroll to position [420, 0]
click at [608, 364] on input "text" at bounding box center [614, 362] width 44 height 22
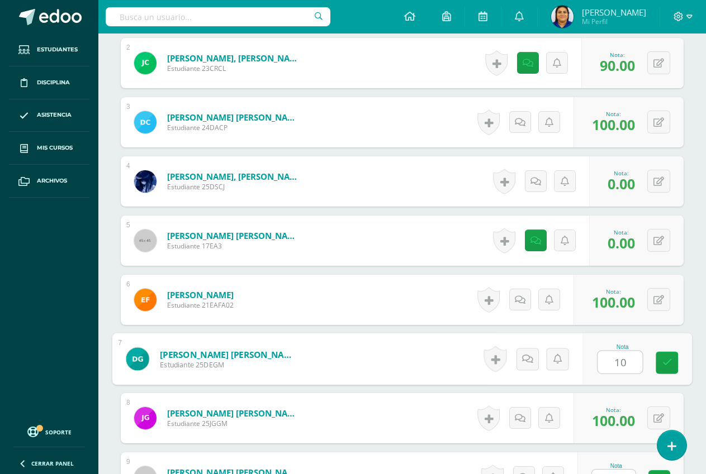
type input "100"
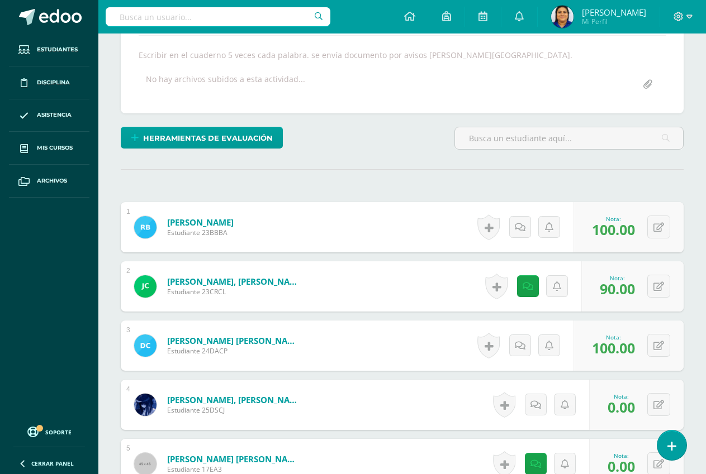
scroll to position [29, 0]
